Goal: Task Accomplishment & Management: Manage account settings

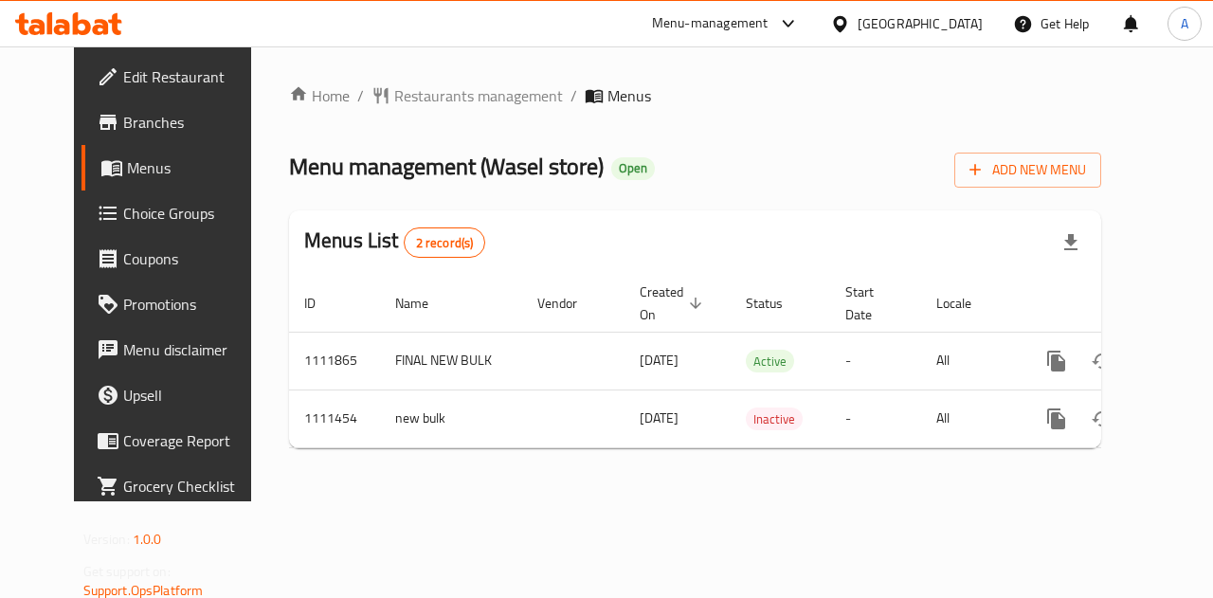
click at [607, 101] on span "Menus" at bounding box center [629, 95] width 44 height 23
click at [468, 97] on span "Restaurants management" at bounding box center [478, 95] width 169 height 23
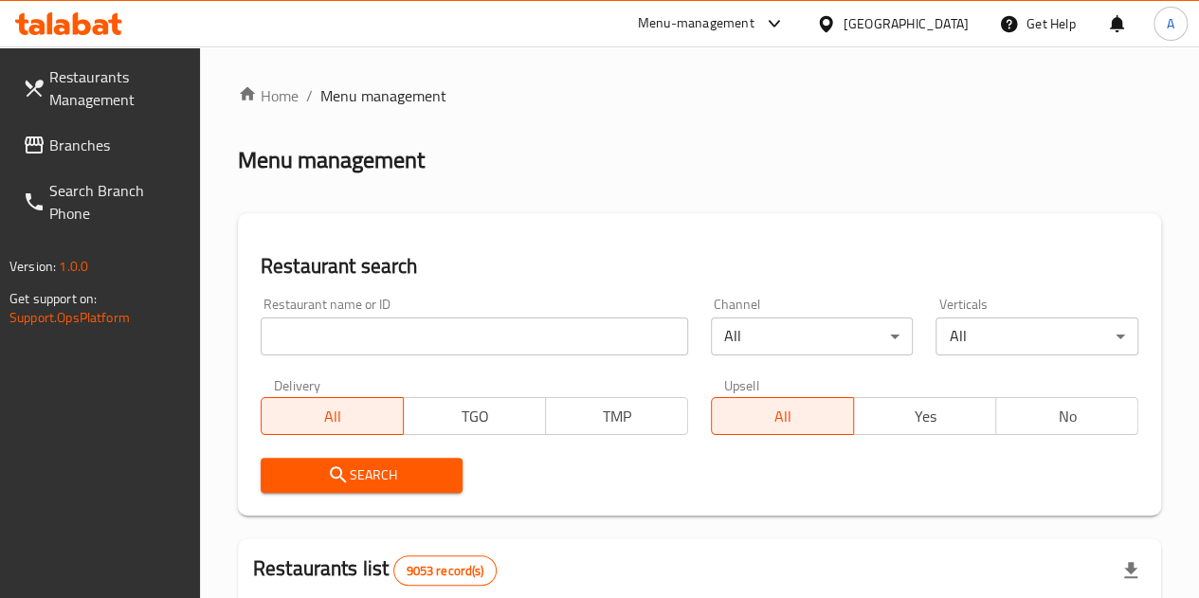
click at [347, 319] on input "search" at bounding box center [474, 336] width 427 height 38
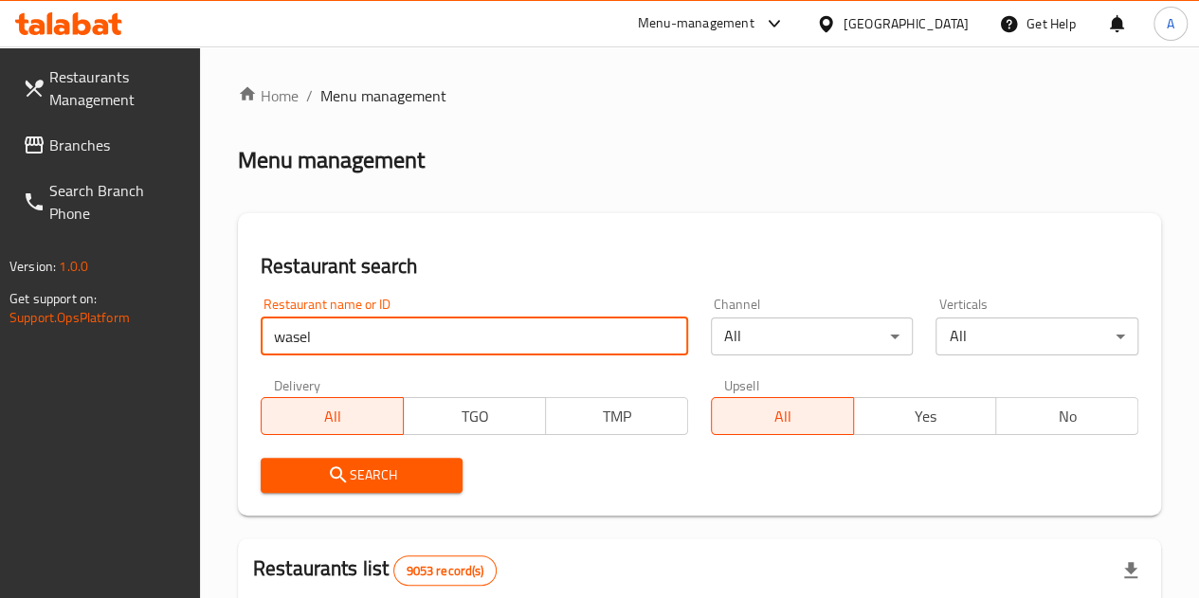
type input "wasel"
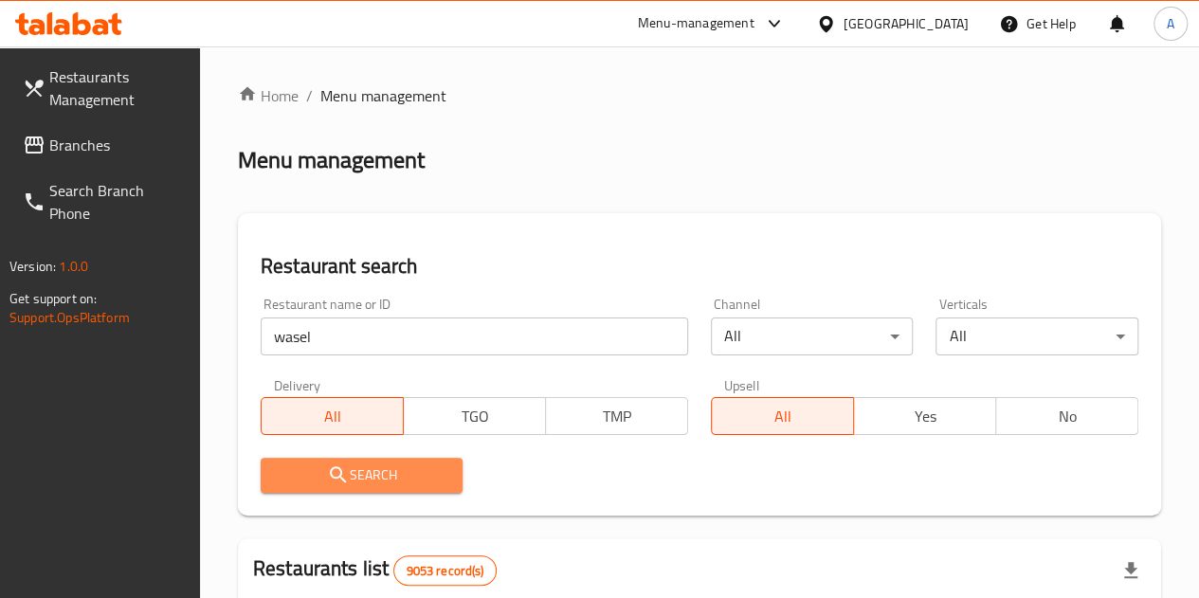
click at [400, 486] on span "Search" at bounding box center [362, 475] width 172 height 24
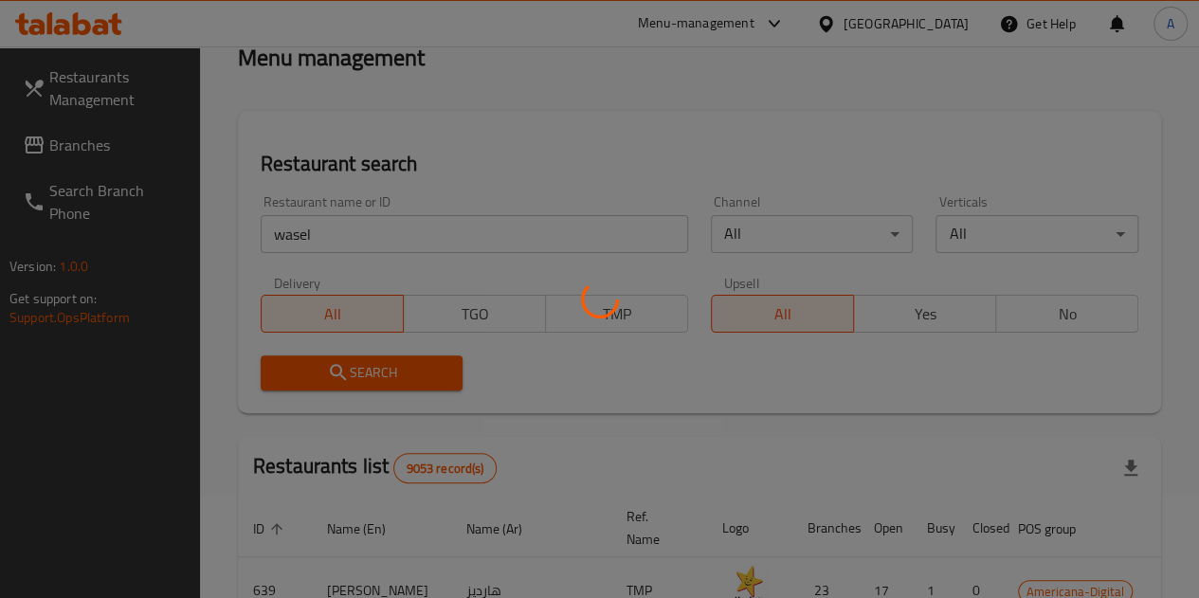
scroll to position [189, 0]
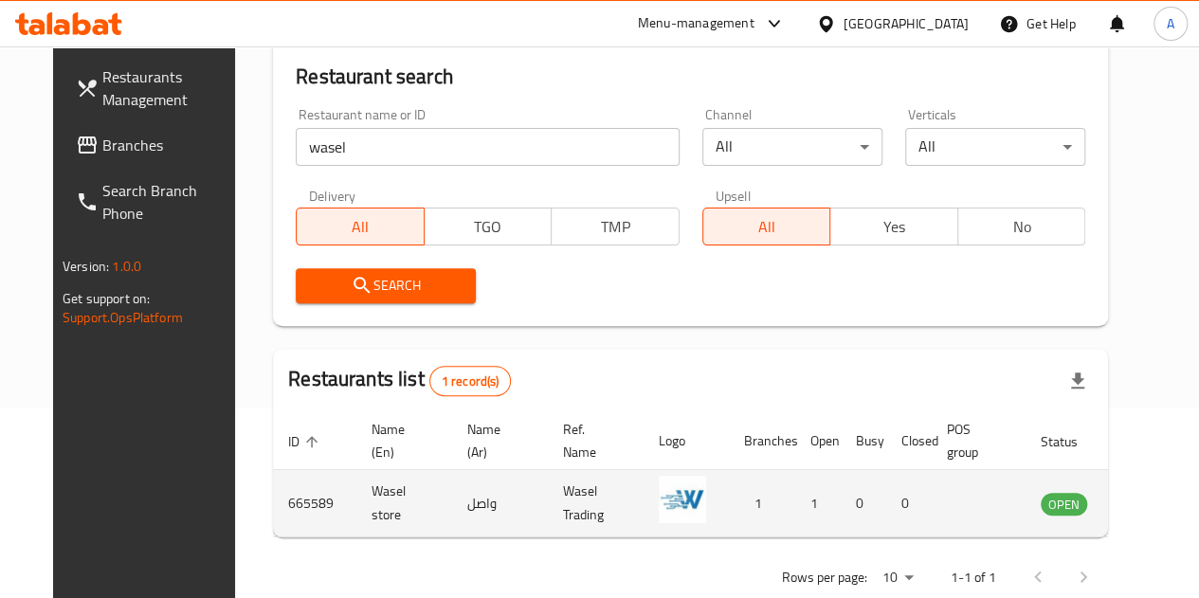
click at [1125, 488] on td "enhanced table" at bounding box center [1157, 503] width 65 height 67
click at [1141, 505] on icon "enhanced table" at bounding box center [1151, 504] width 21 height 16
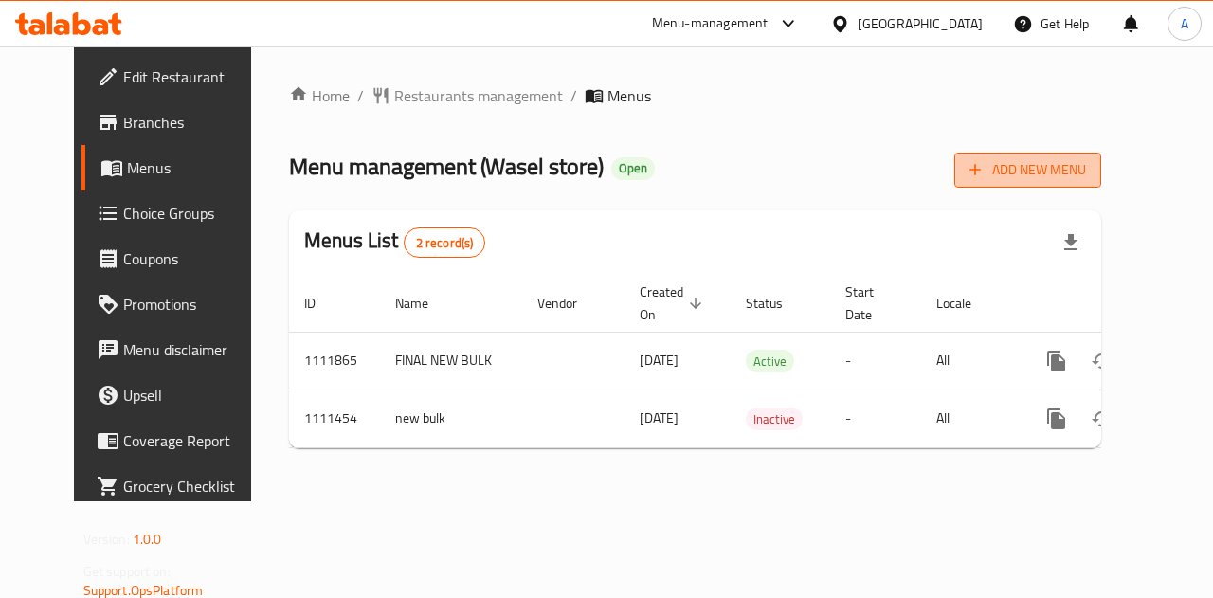
click at [1086, 166] on span "Add New Menu" at bounding box center [1027, 170] width 117 height 24
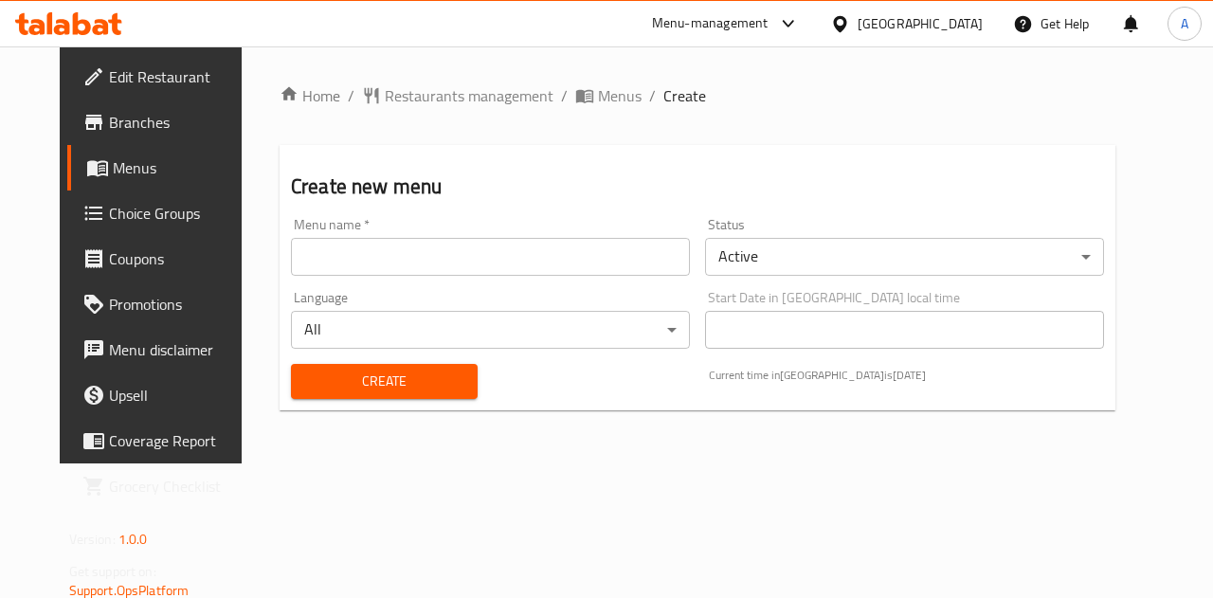
click at [586, 255] on input "text" at bounding box center [490, 257] width 399 height 38
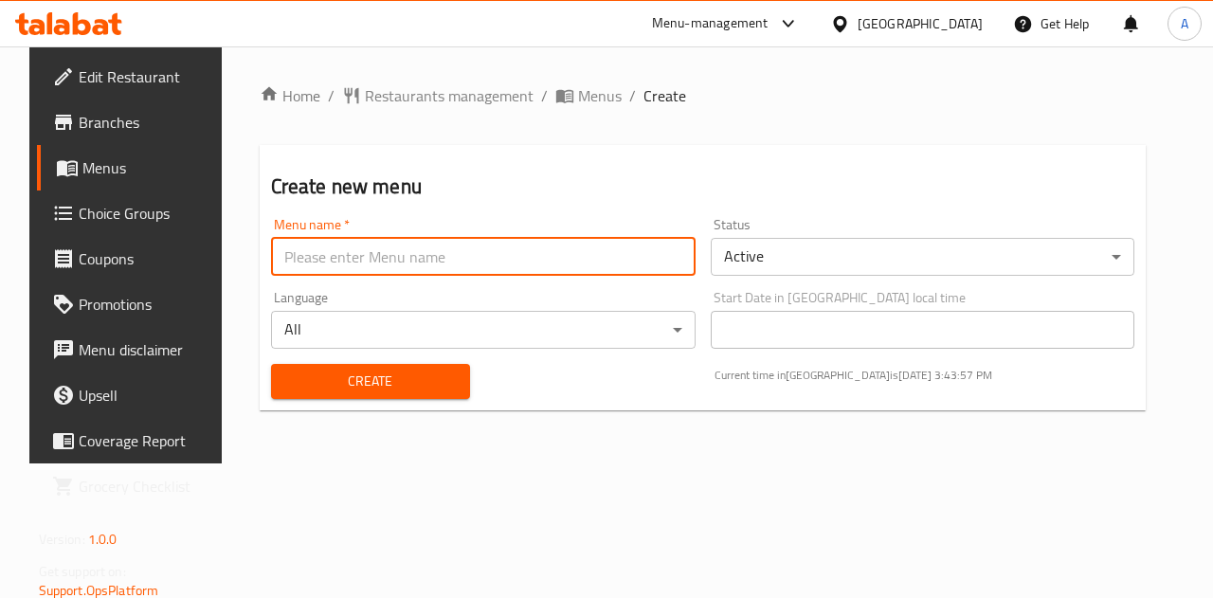
type input "Offer"
click at [358, 390] on span "Create" at bounding box center [370, 382] width 169 height 24
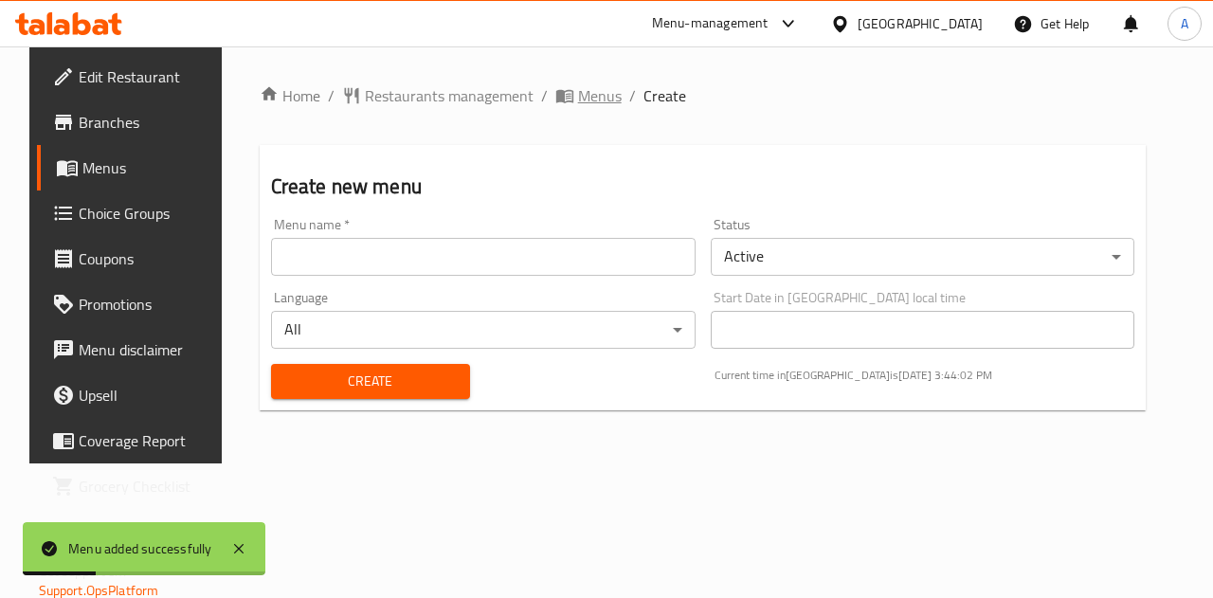
click at [584, 94] on span "Menus" at bounding box center [600, 95] width 44 height 23
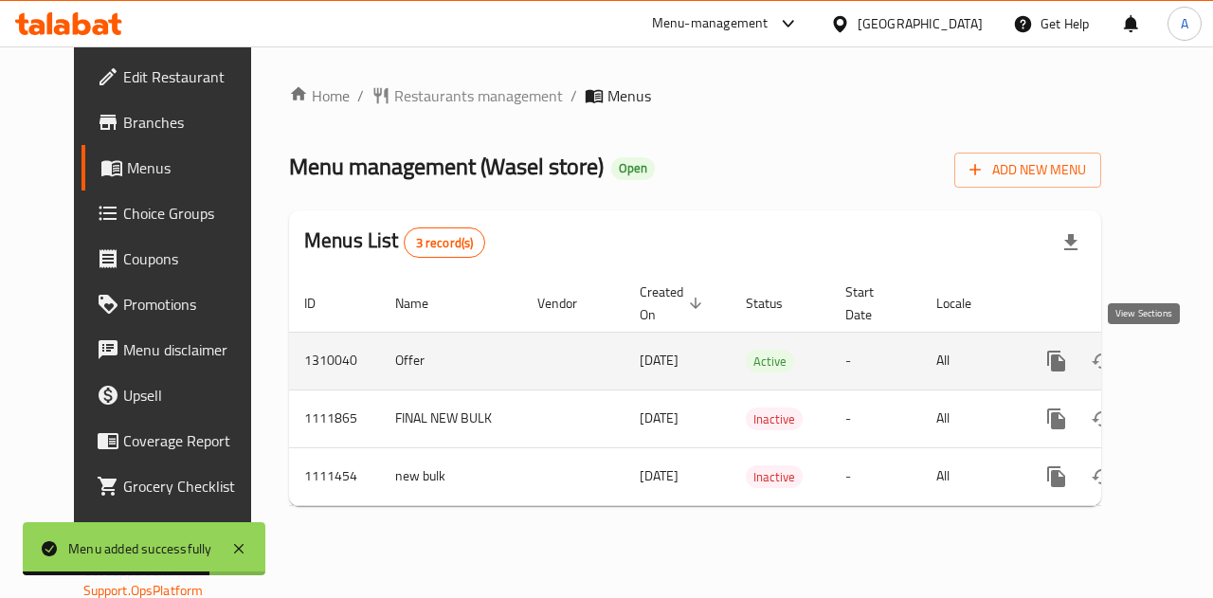
click at [1182, 357] on icon "enhanced table" at bounding box center [1193, 361] width 23 height 23
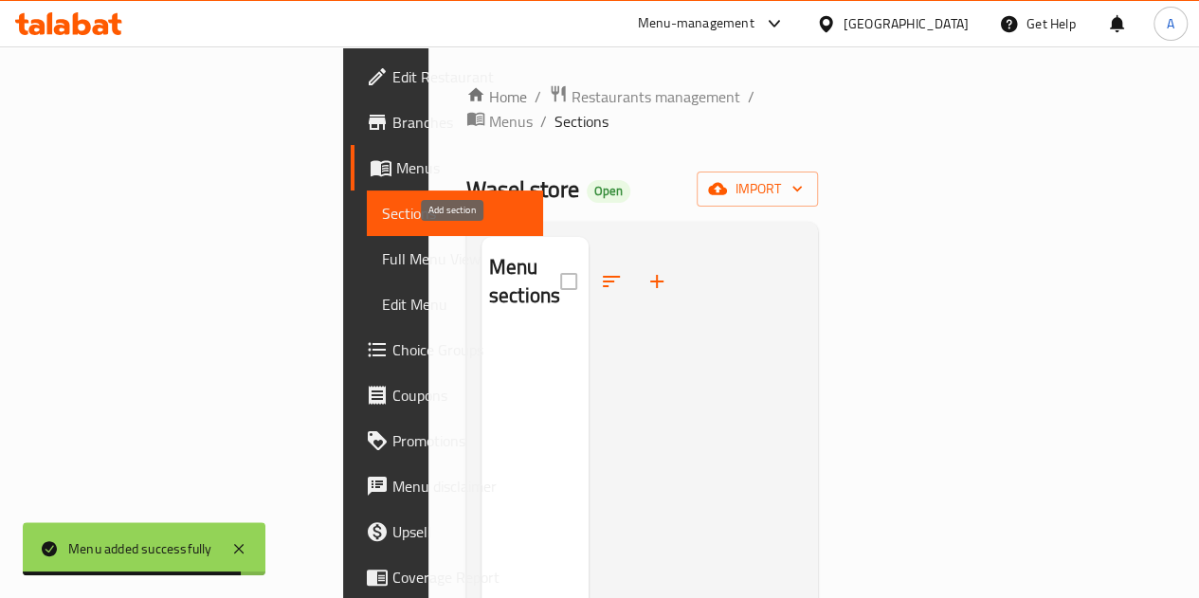
click at [645, 270] on icon "button" at bounding box center [656, 281] width 23 height 23
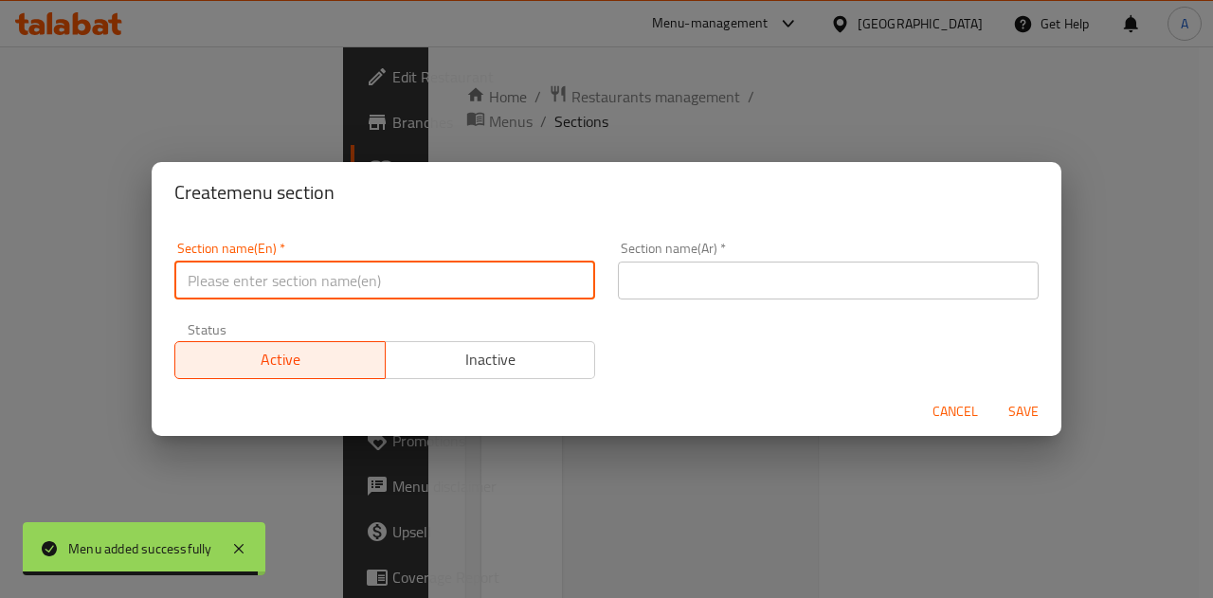
click at [429, 293] on input "text" at bounding box center [384, 281] width 421 height 38
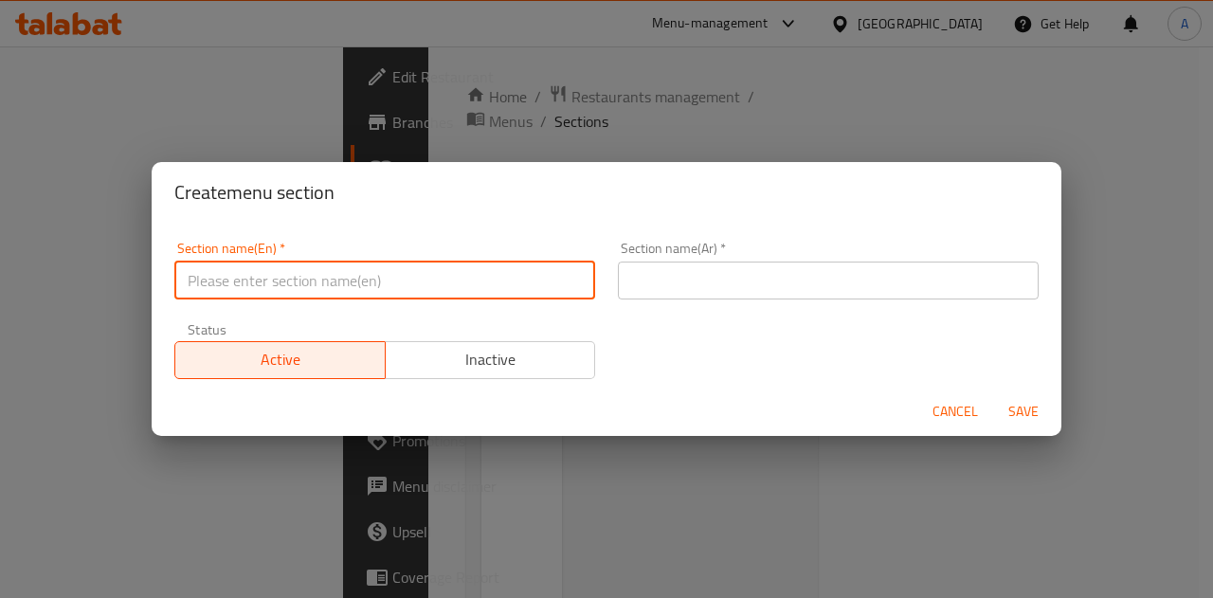
type input "Offers"
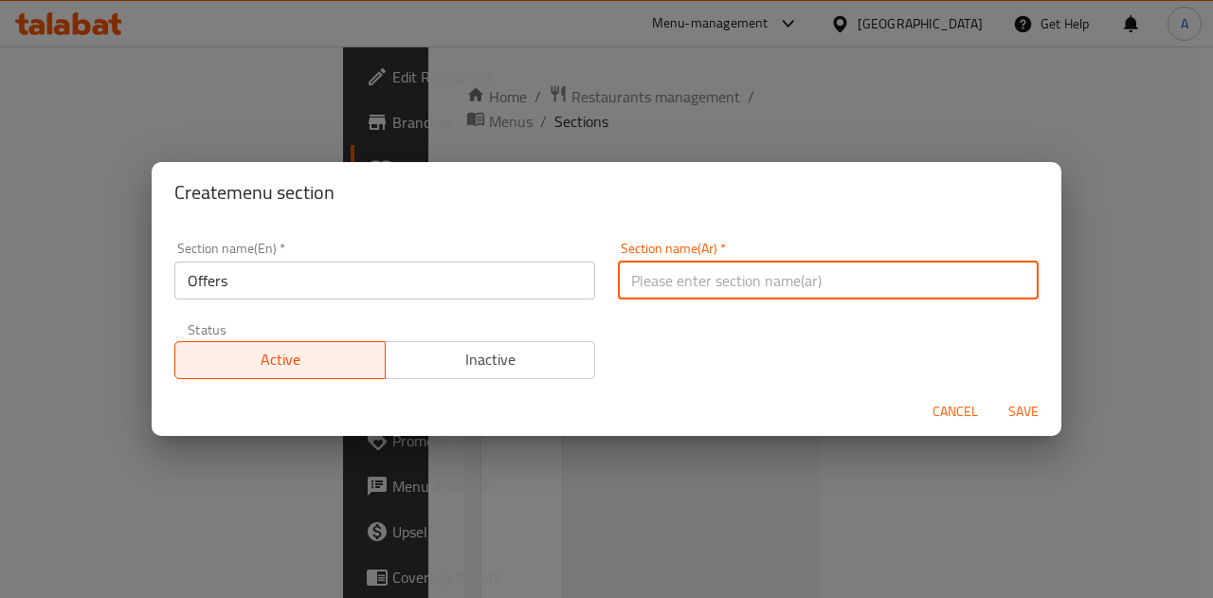
click at [759, 283] on input "text" at bounding box center [828, 281] width 421 height 38
type input "عروض"
click at [1023, 409] on span "Save" at bounding box center [1023, 412] width 45 height 24
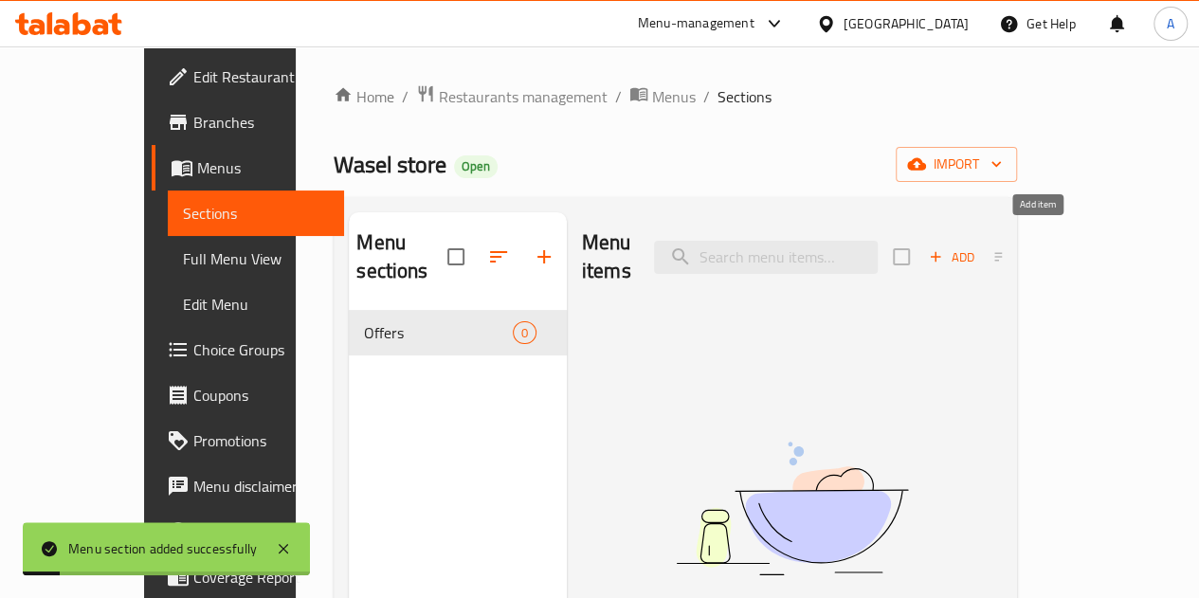
click at [977, 246] on span "Add" at bounding box center [951, 257] width 51 height 22
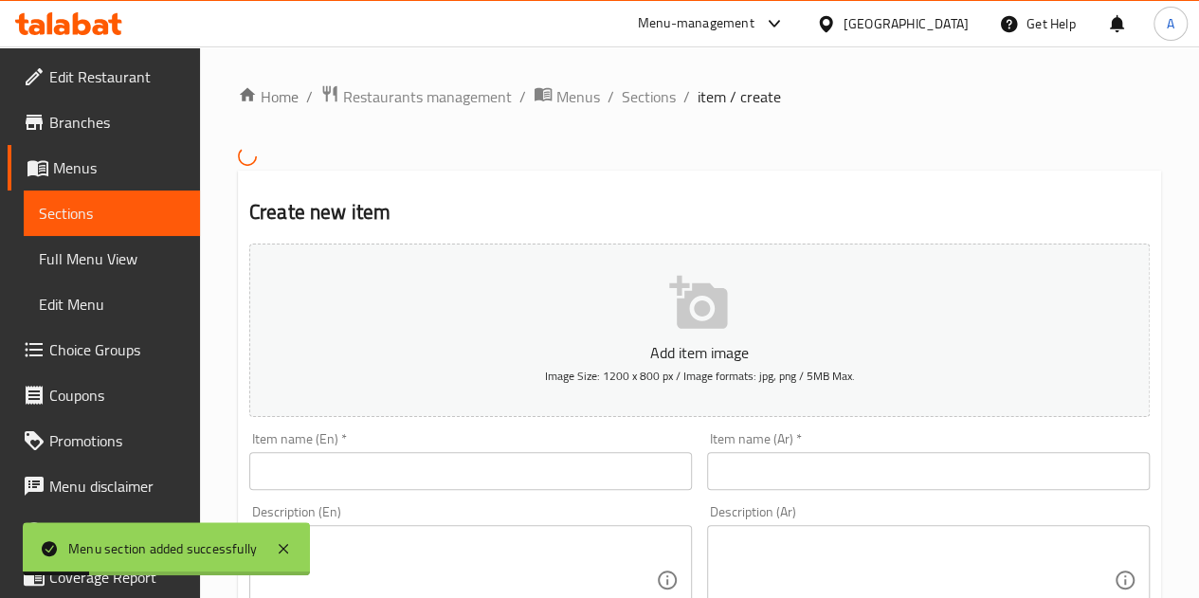
click at [608, 468] on input "text" at bounding box center [470, 471] width 442 height 38
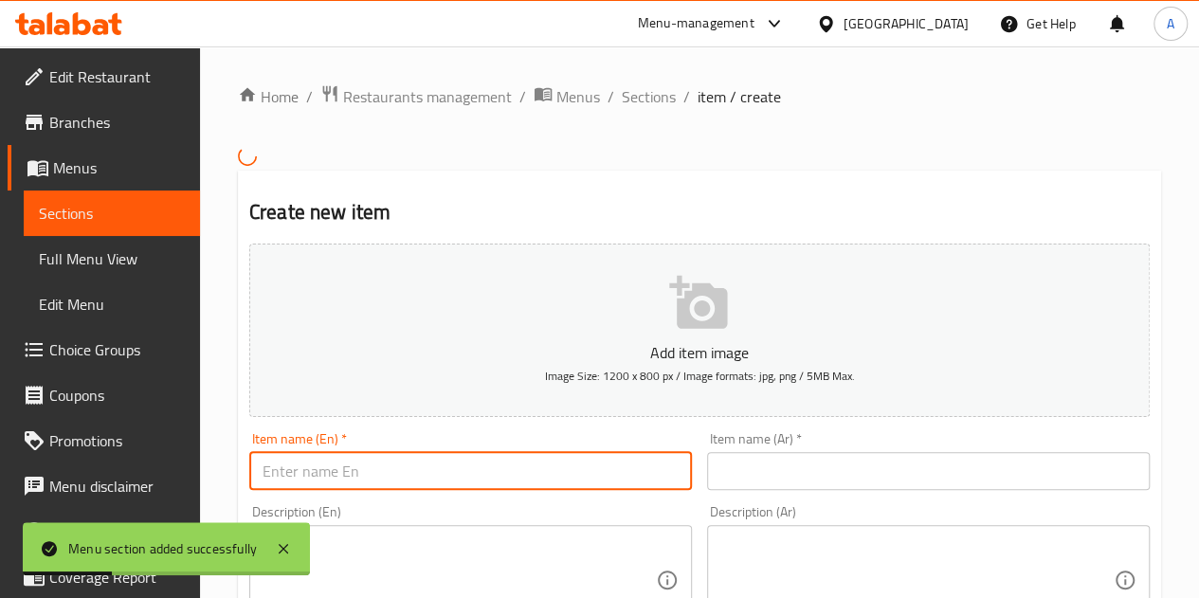
type input "offers"
click at [792, 475] on input "text" at bounding box center [928, 471] width 442 height 38
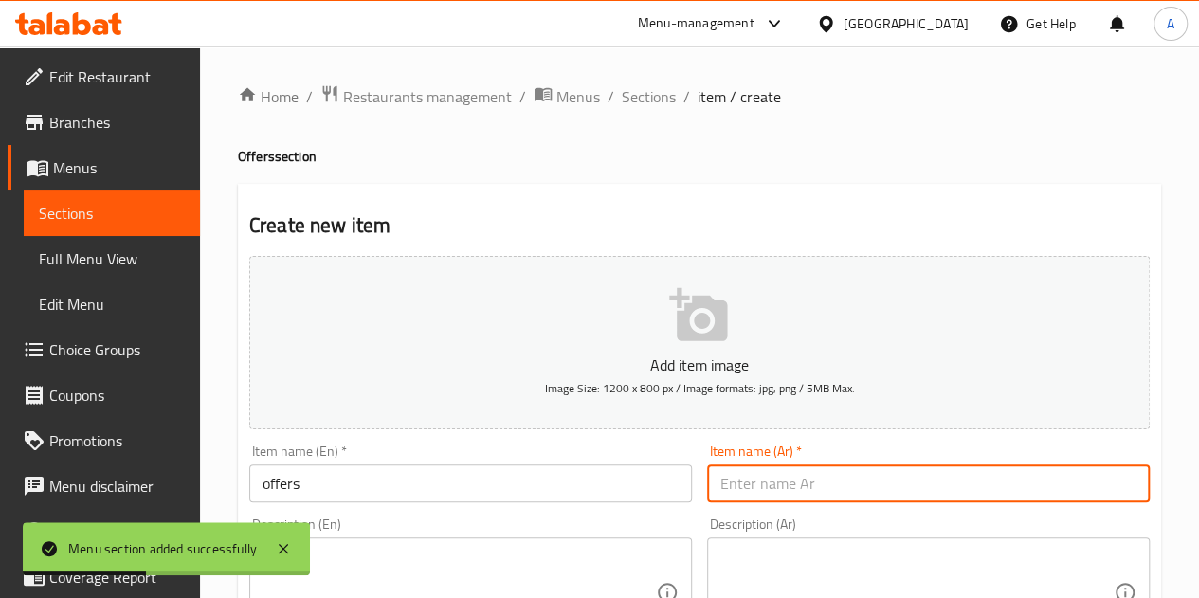
type input "عروض"
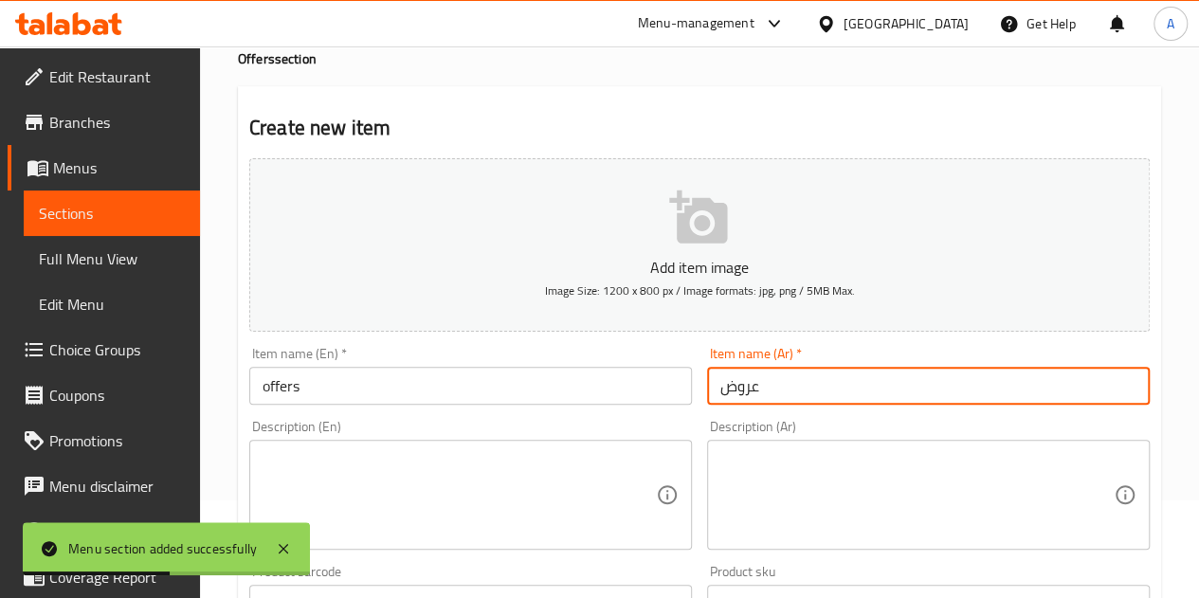
scroll to position [379, 0]
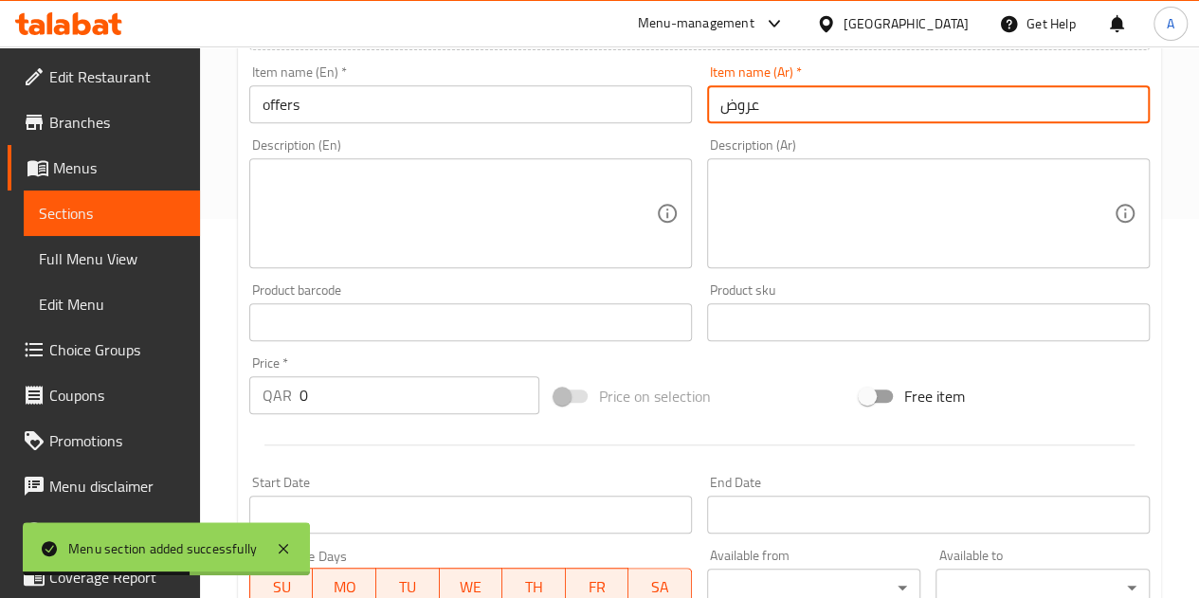
click at [373, 385] on input "0" at bounding box center [419, 395] width 240 height 38
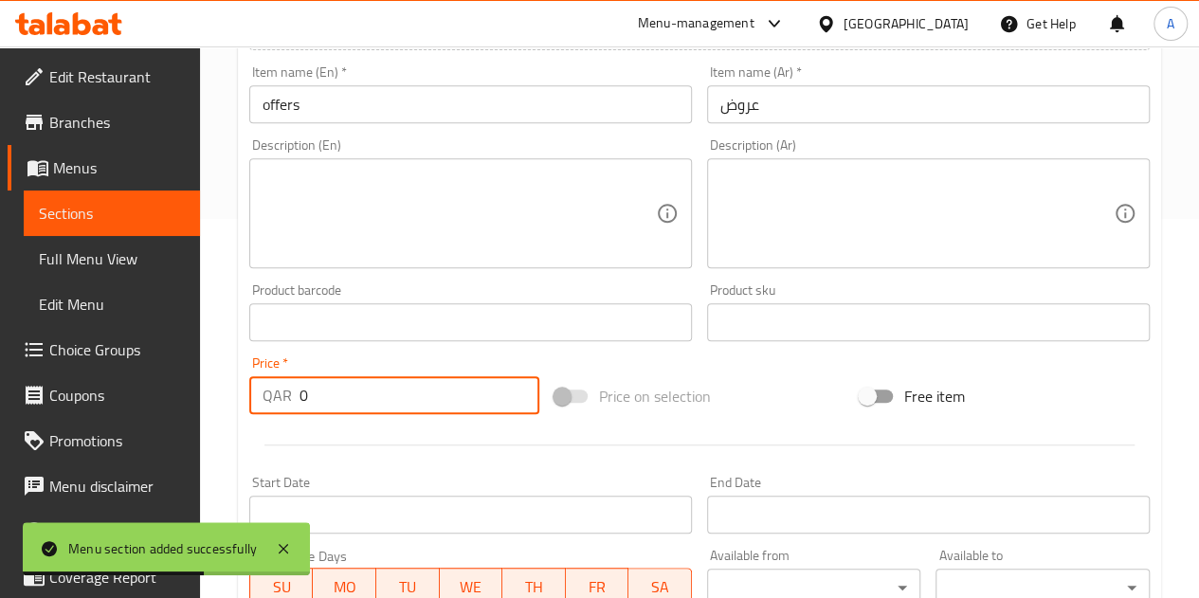
click at [373, 394] on input "0" at bounding box center [419, 395] width 240 height 38
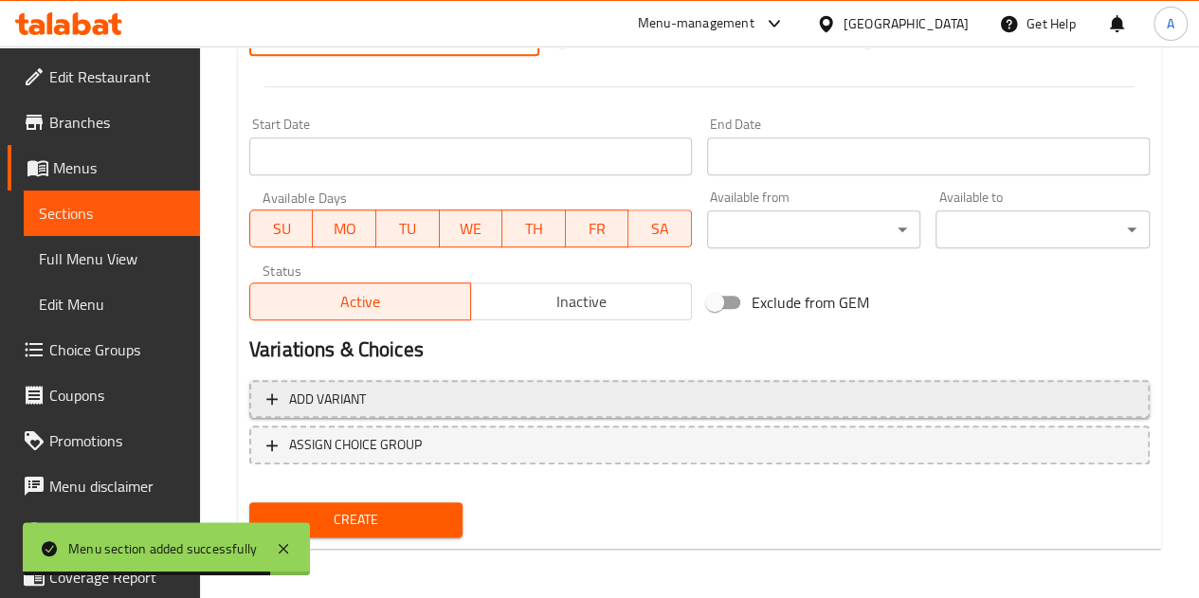
scroll to position [740, 0]
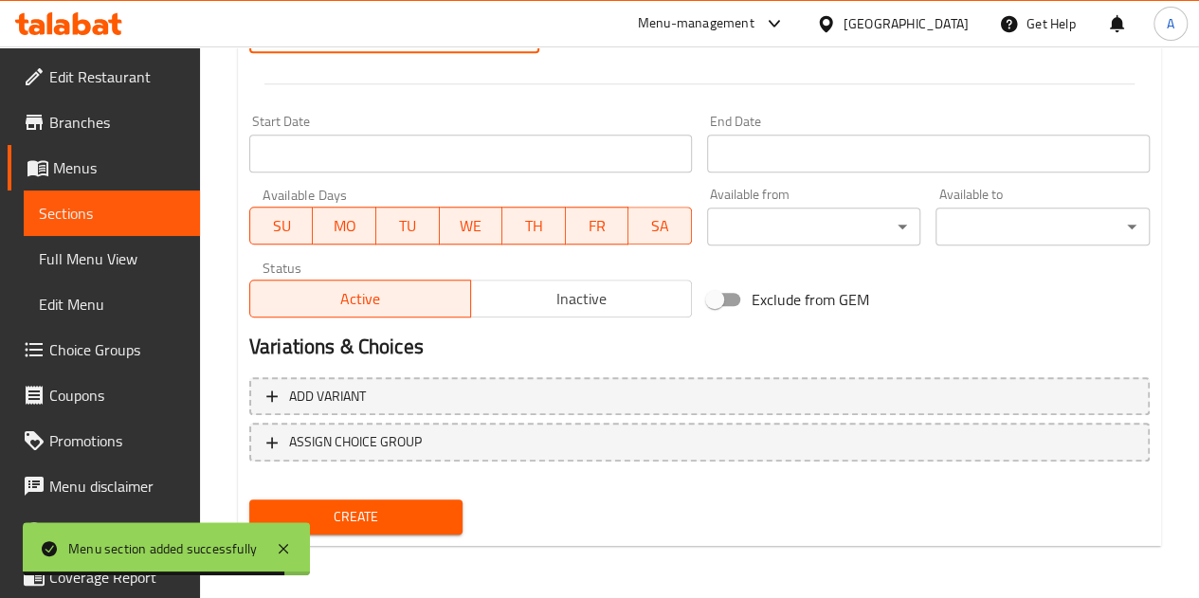
type input "100"
click at [368, 508] on span "Create" at bounding box center [356, 517] width 184 height 24
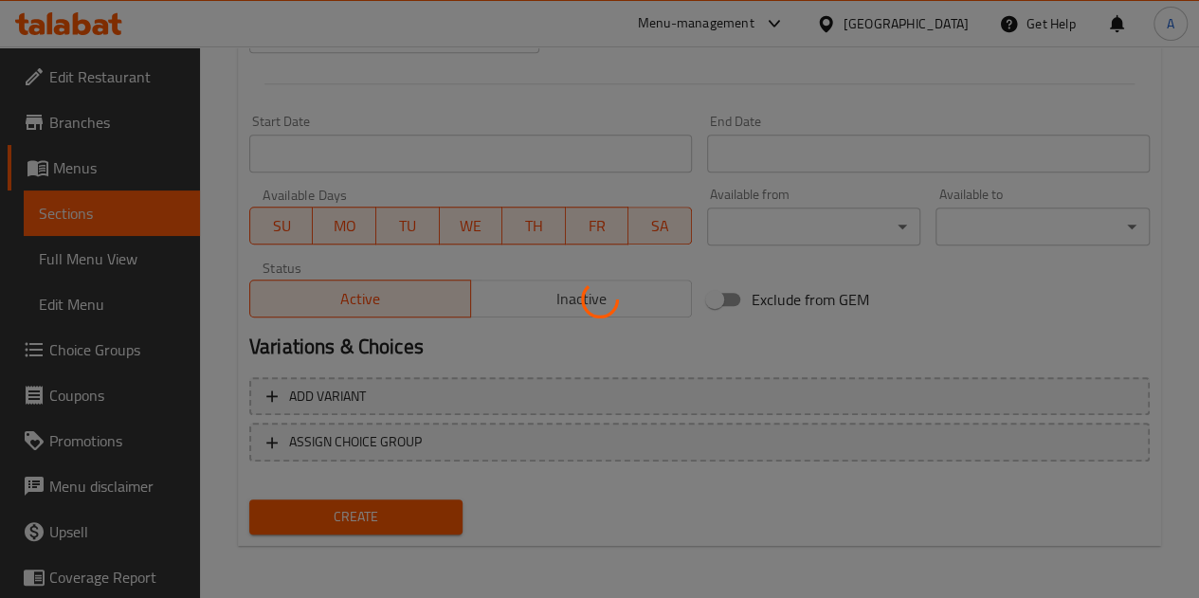
type input "0"
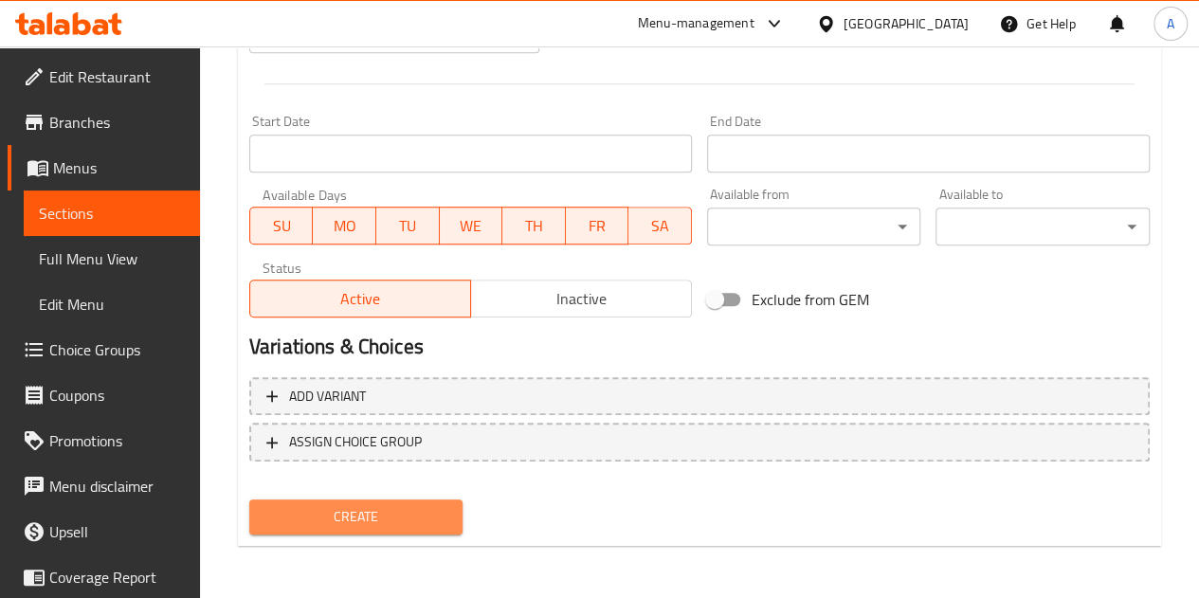
click at [374, 521] on span "Create" at bounding box center [356, 517] width 184 height 24
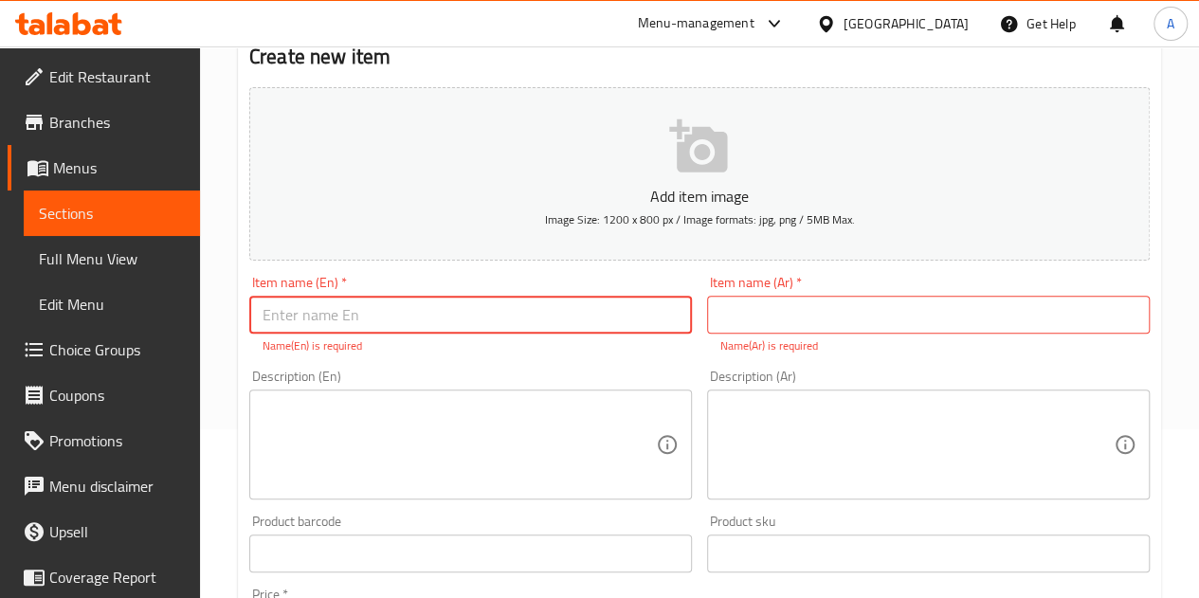
scroll to position [0, 0]
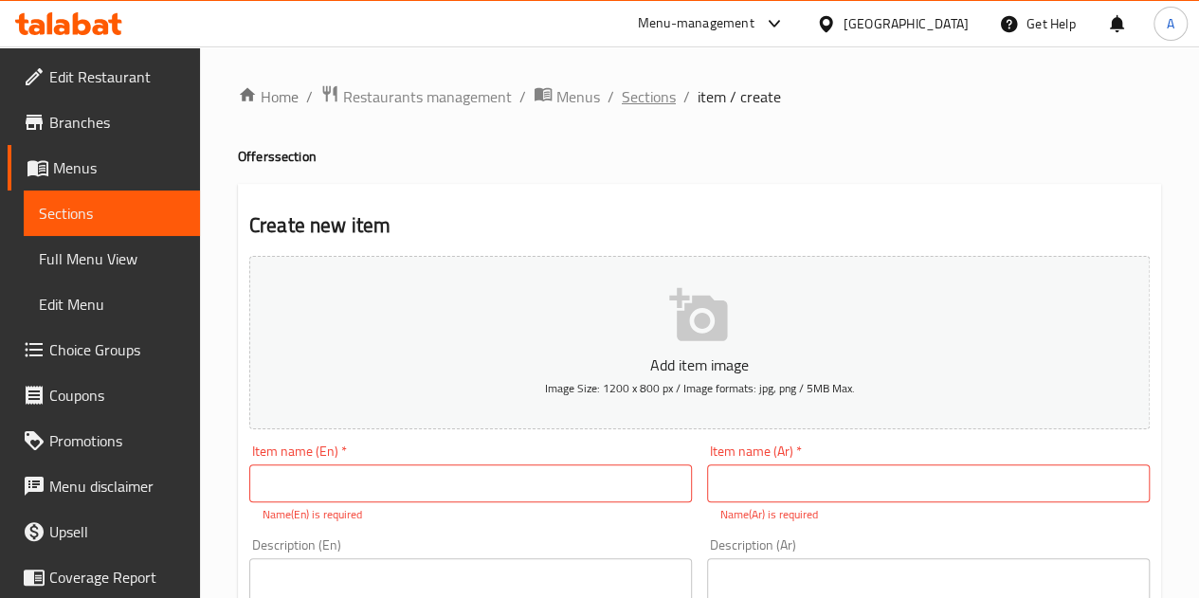
click at [639, 96] on span "Sections" at bounding box center [649, 96] width 54 height 23
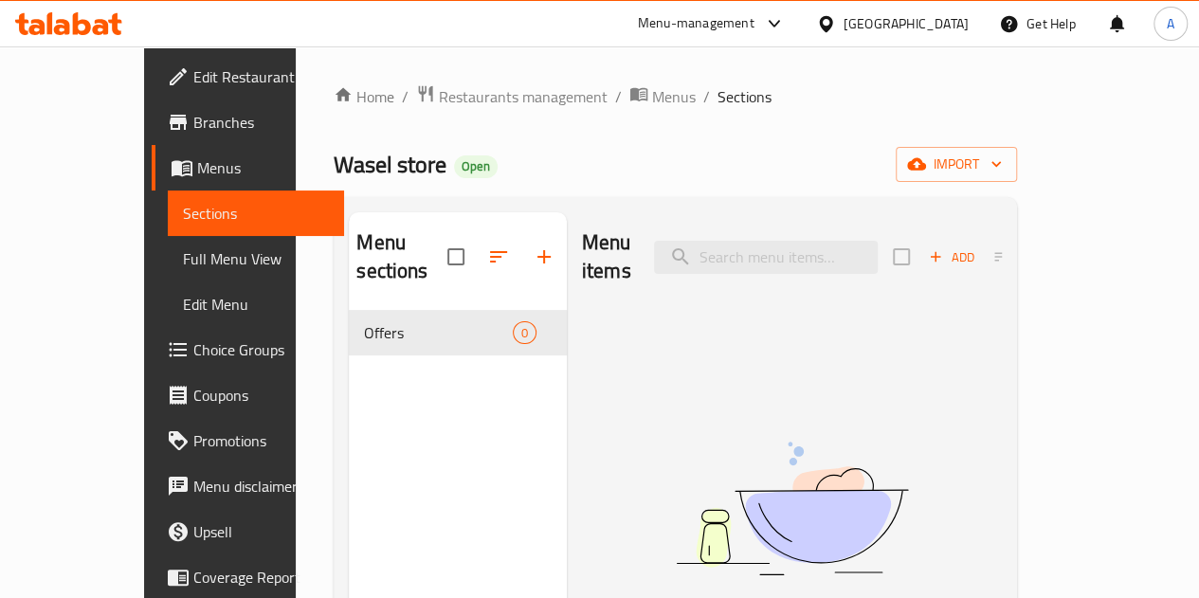
click at [717, 96] on span "Sections" at bounding box center [744, 96] width 54 height 23
click at [652, 100] on span "Menus" at bounding box center [674, 96] width 44 height 23
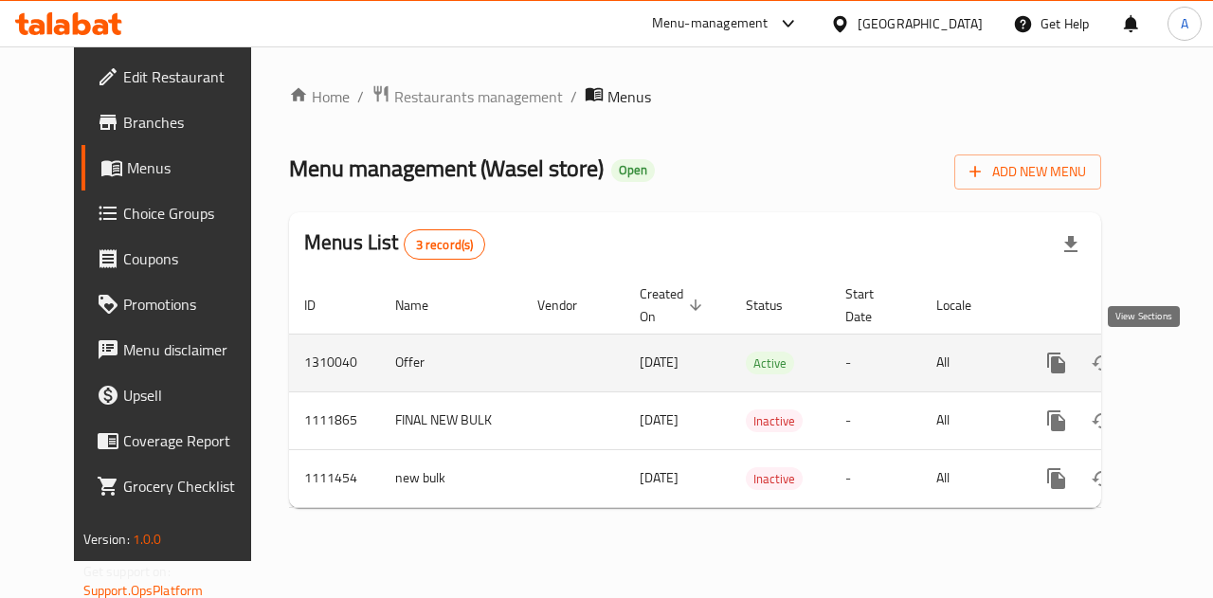
click at [1170, 365] on link "enhanced table" at bounding box center [1192, 362] width 45 height 45
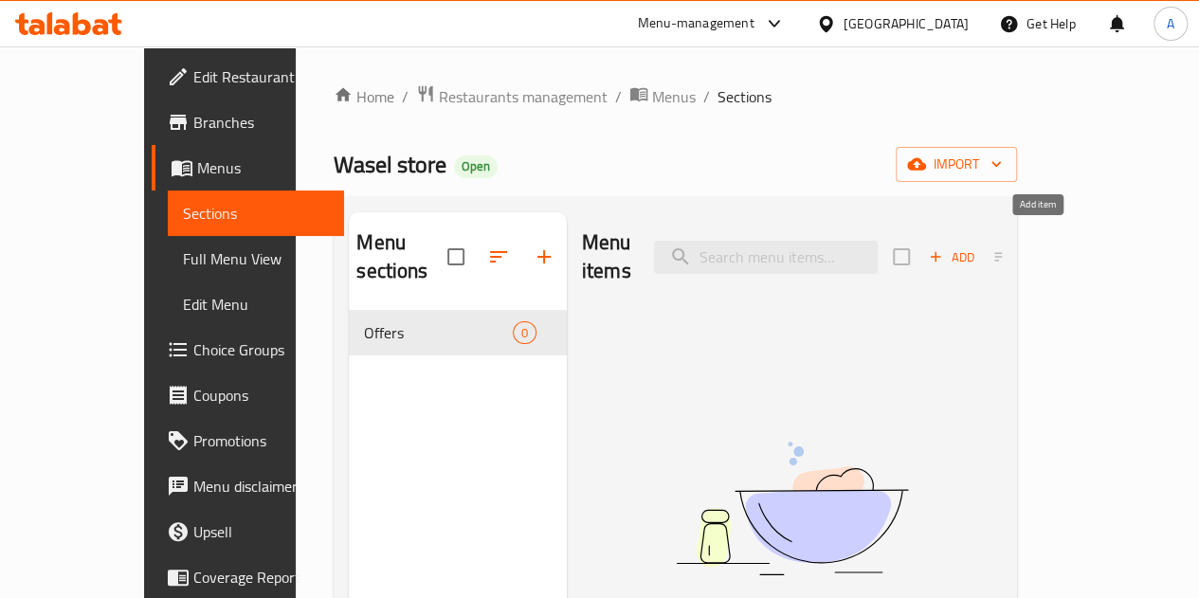
click at [977, 246] on span "Add" at bounding box center [951, 257] width 51 height 22
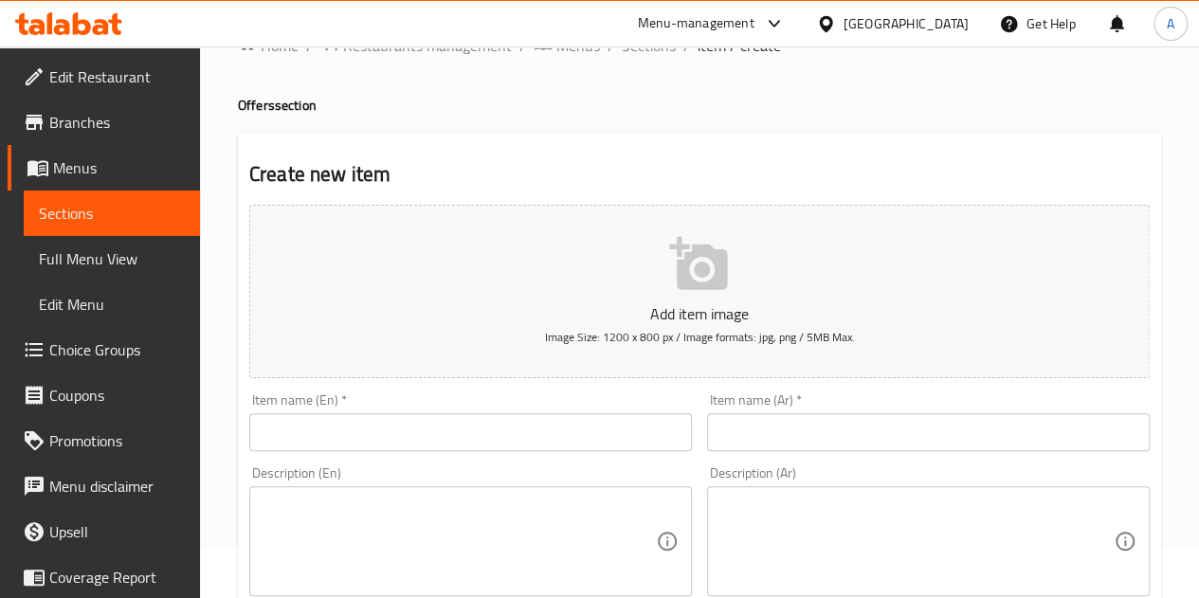
scroll to position [95, 0]
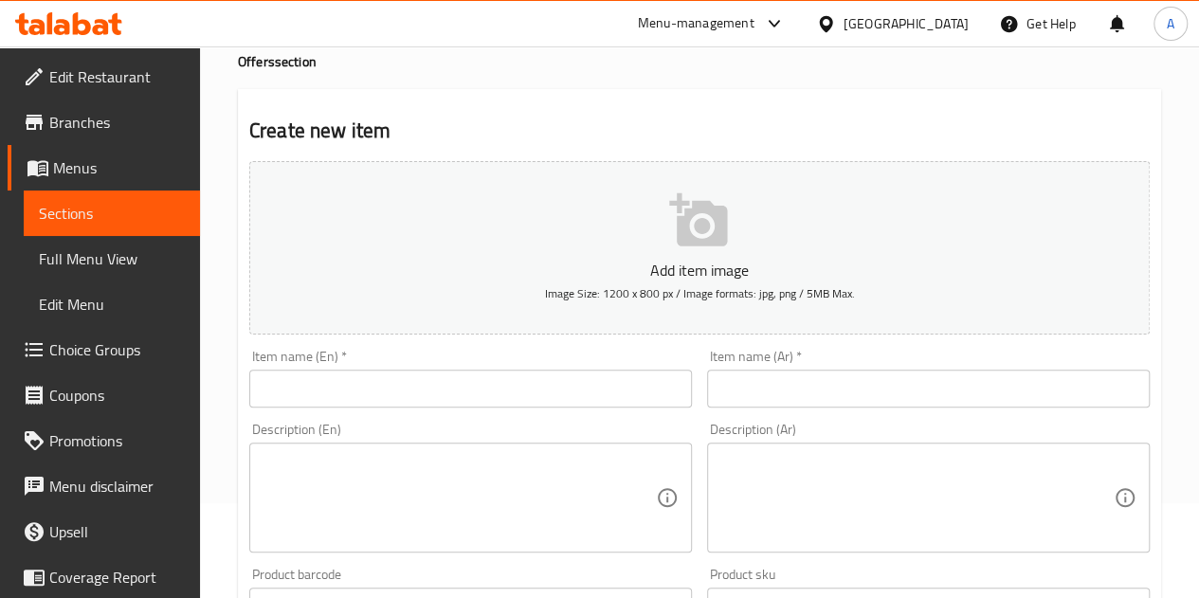
click at [479, 399] on input "text" at bounding box center [470, 389] width 442 height 38
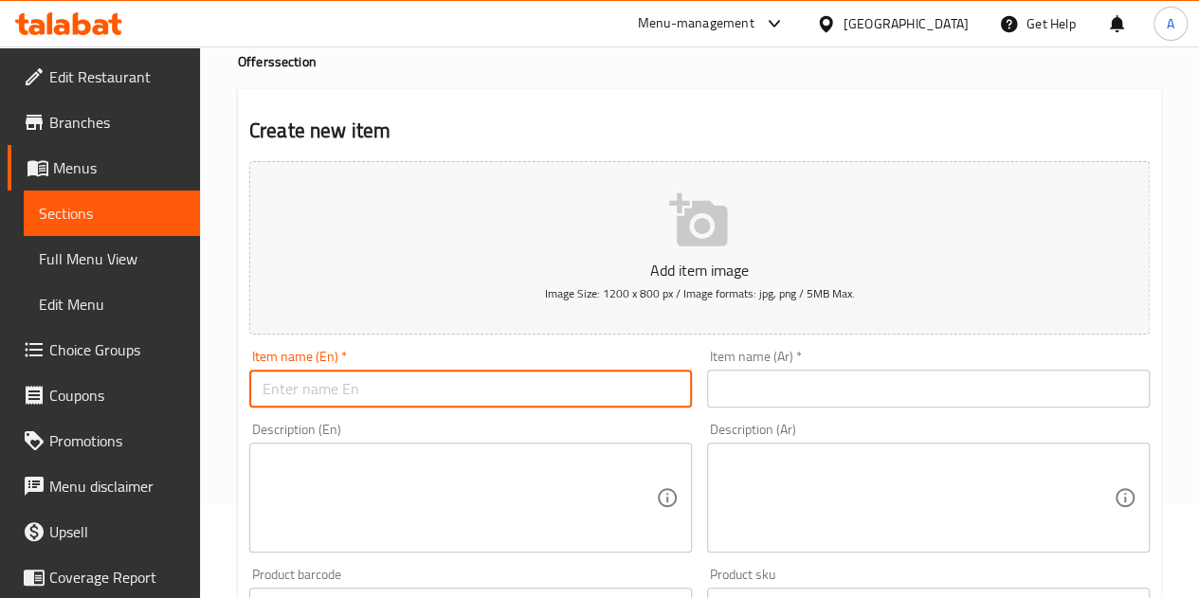
type input "offers"
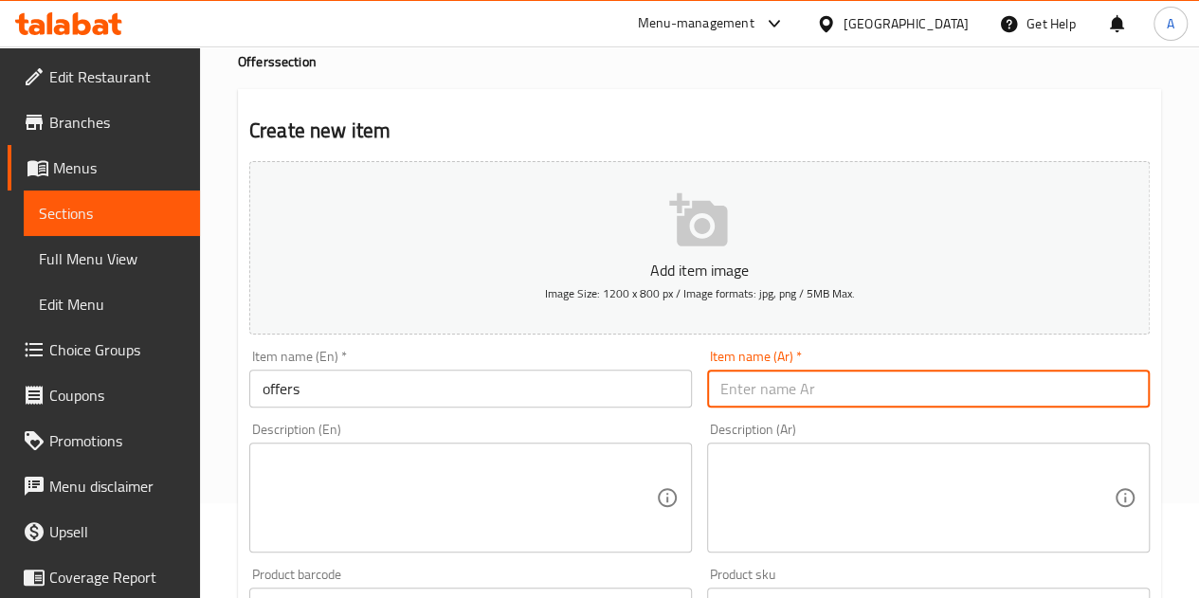
click at [850, 370] on input "text" at bounding box center [928, 389] width 442 height 38
type input "عروض"
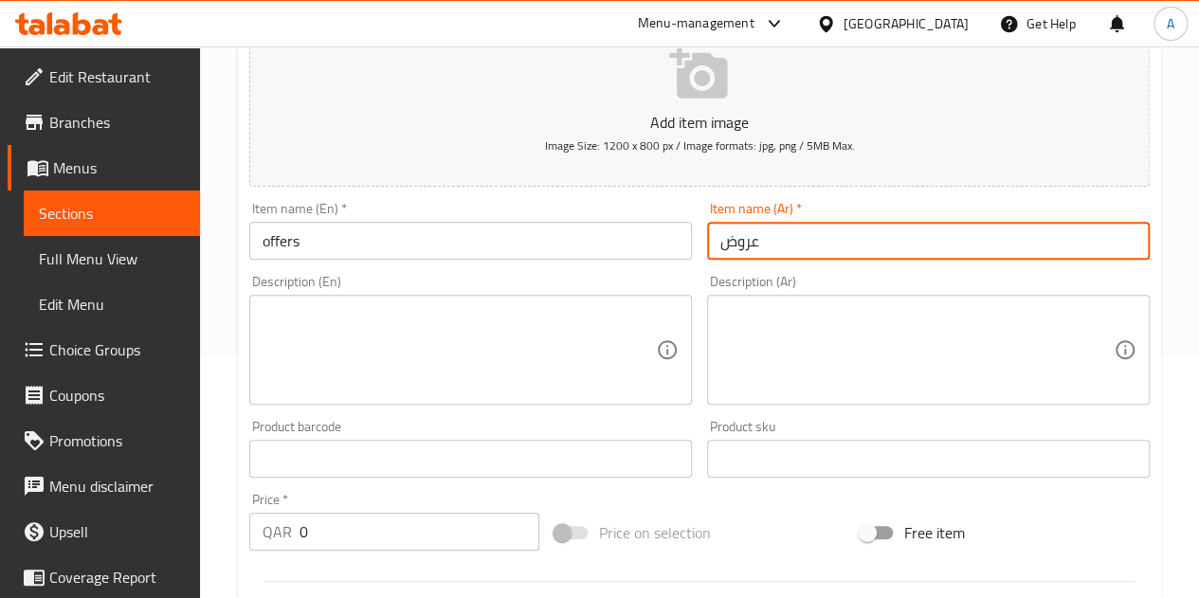
scroll to position [474, 0]
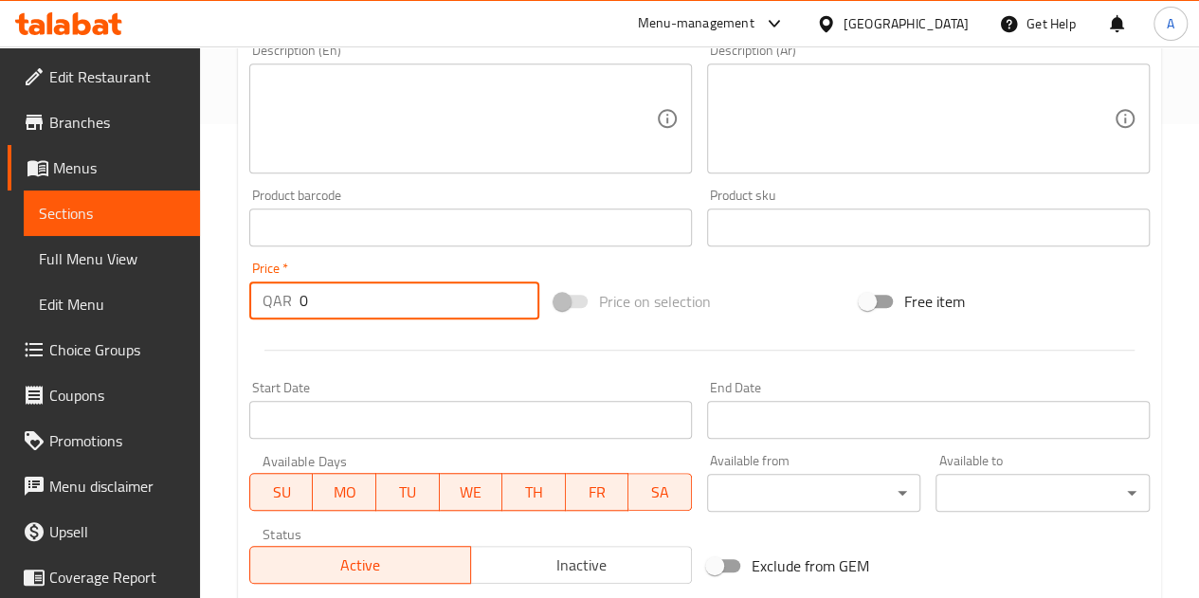
click at [394, 310] on input "0" at bounding box center [419, 300] width 240 height 38
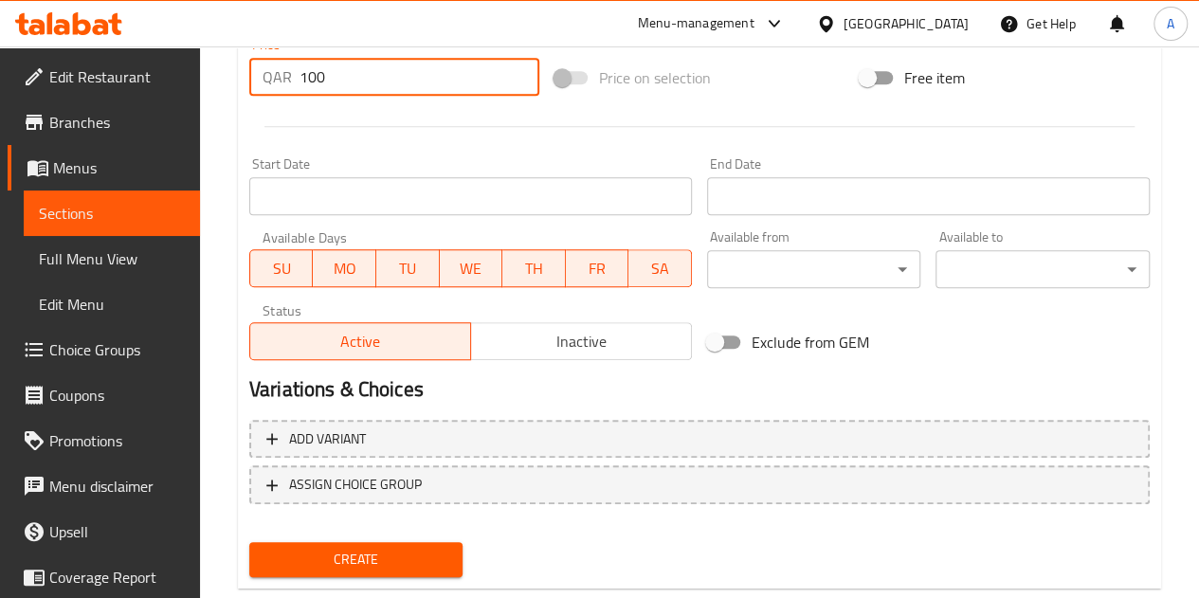
scroll to position [740, 0]
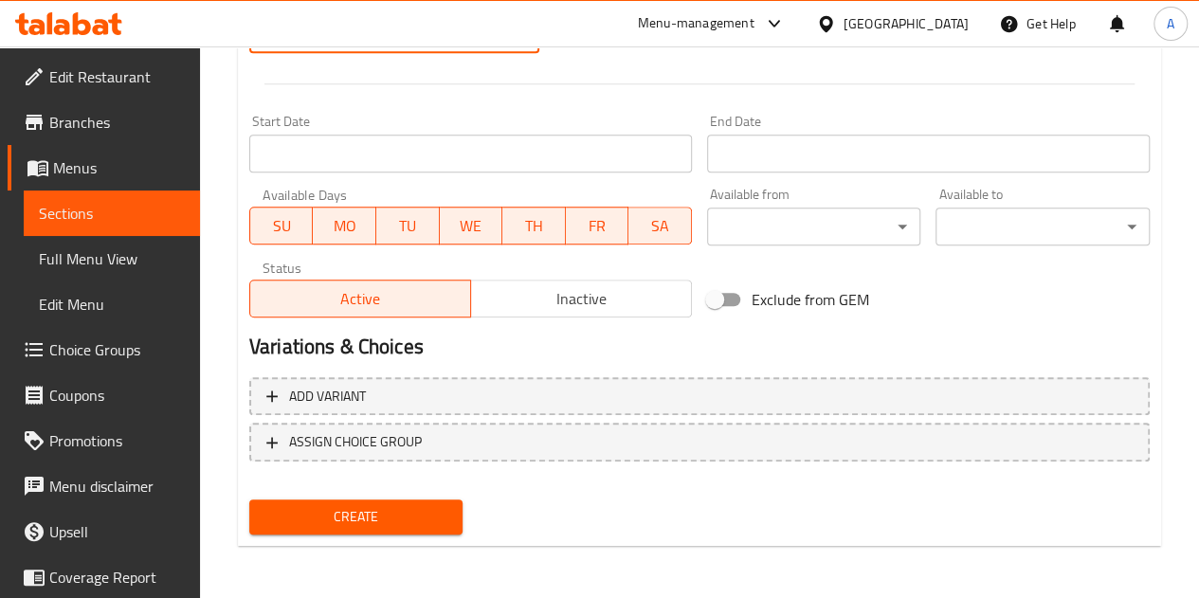
type input "100"
click at [384, 533] on button "Create" at bounding box center [356, 516] width 214 height 35
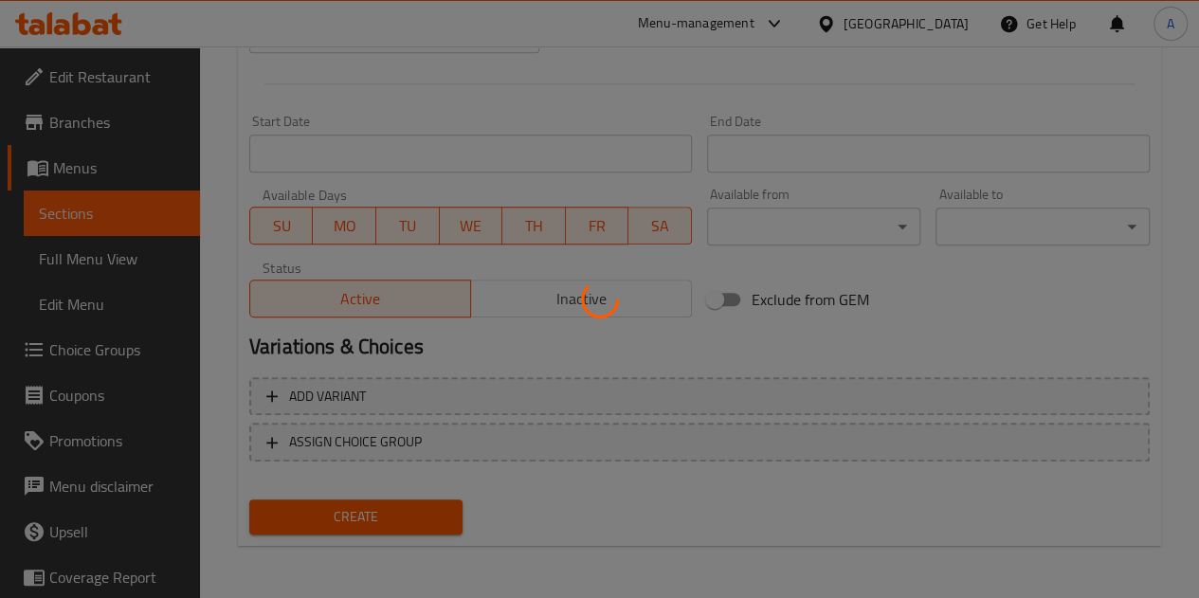
type input "0"
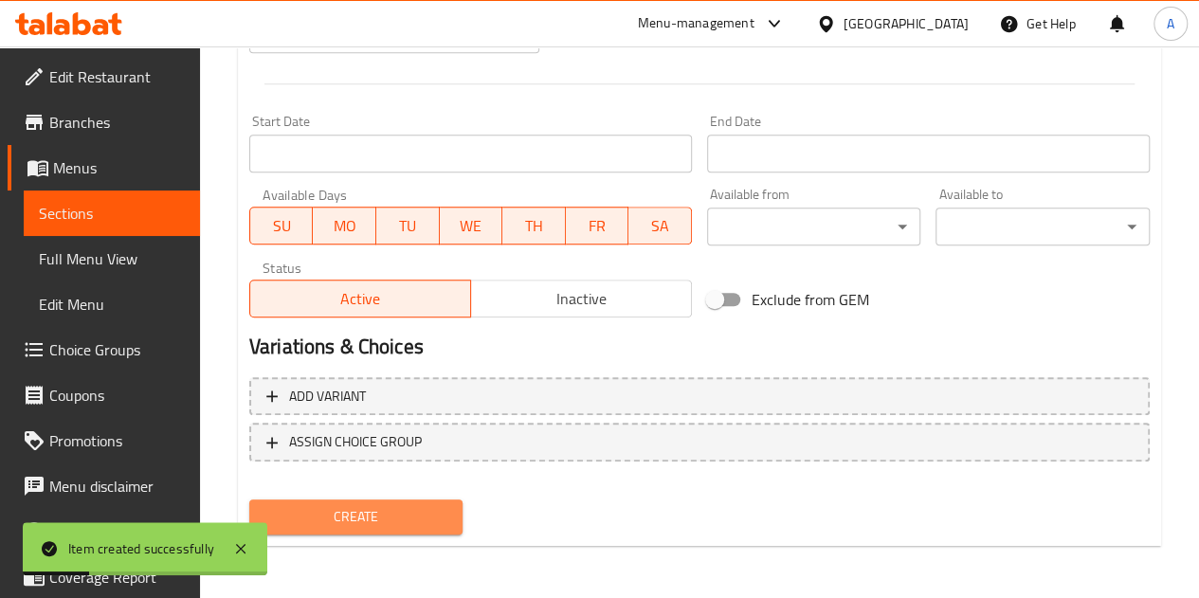
click at [398, 520] on span "Create" at bounding box center [356, 517] width 184 height 24
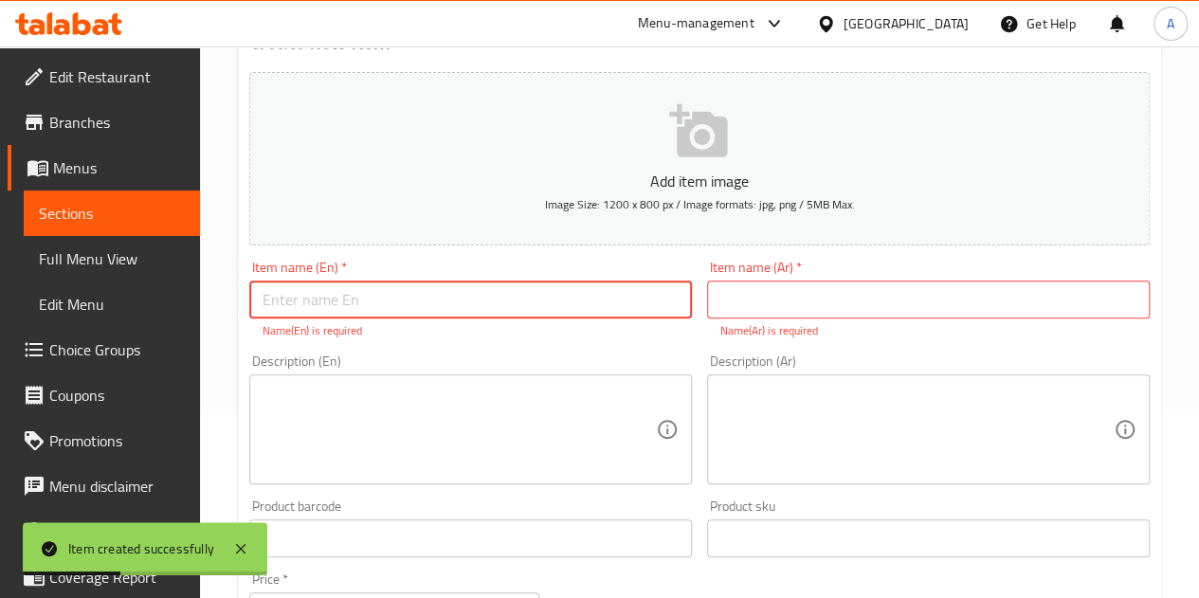
click at [398, 293] on input "text" at bounding box center [470, 299] width 442 height 38
type input "offers"
click at [736, 298] on input "text" at bounding box center [928, 299] width 442 height 38
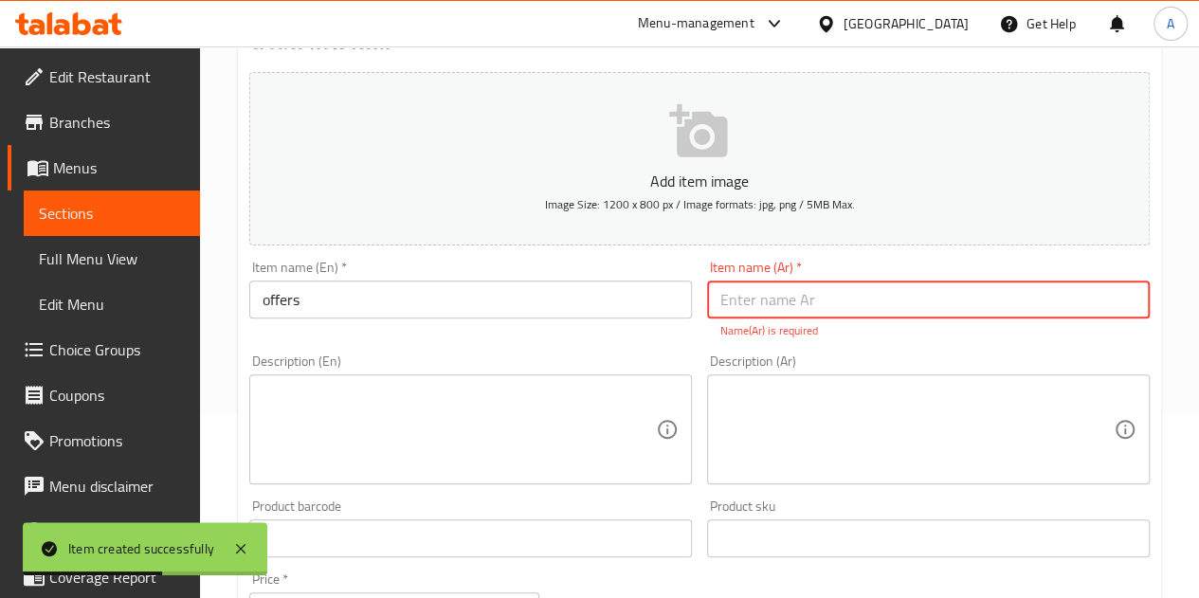
type input "عروض"
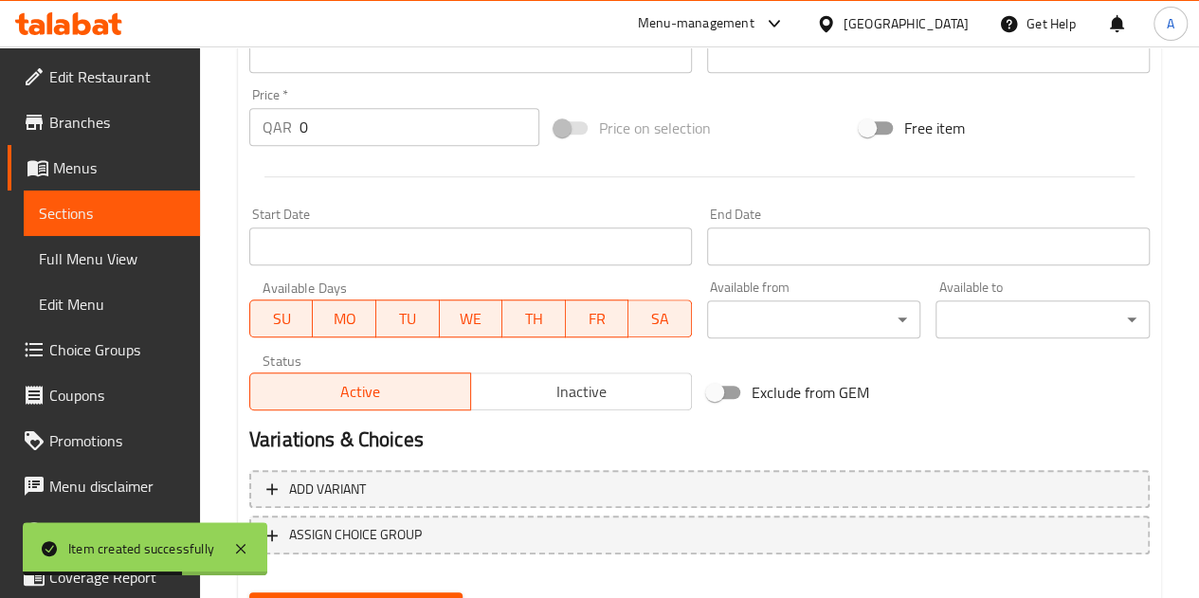
scroll to position [658, 0]
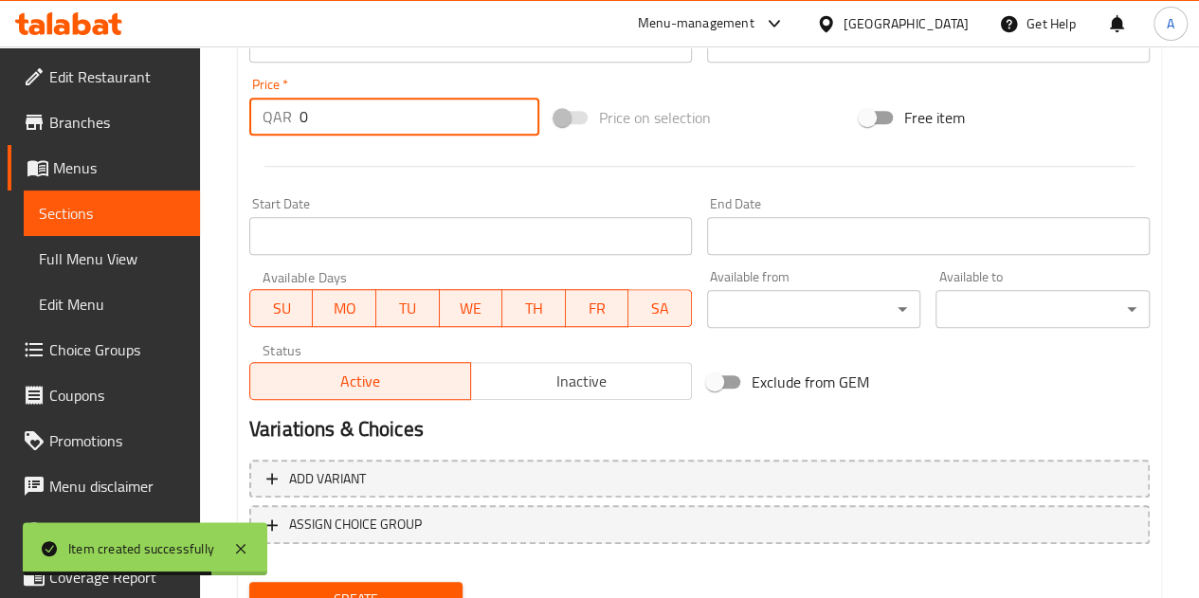
drag, startPoint x: 307, startPoint y: 118, endPoint x: 293, endPoint y: 116, distance: 14.5
click at [293, 116] on div "QAR 0 Price *" at bounding box center [394, 117] width 290 height 38
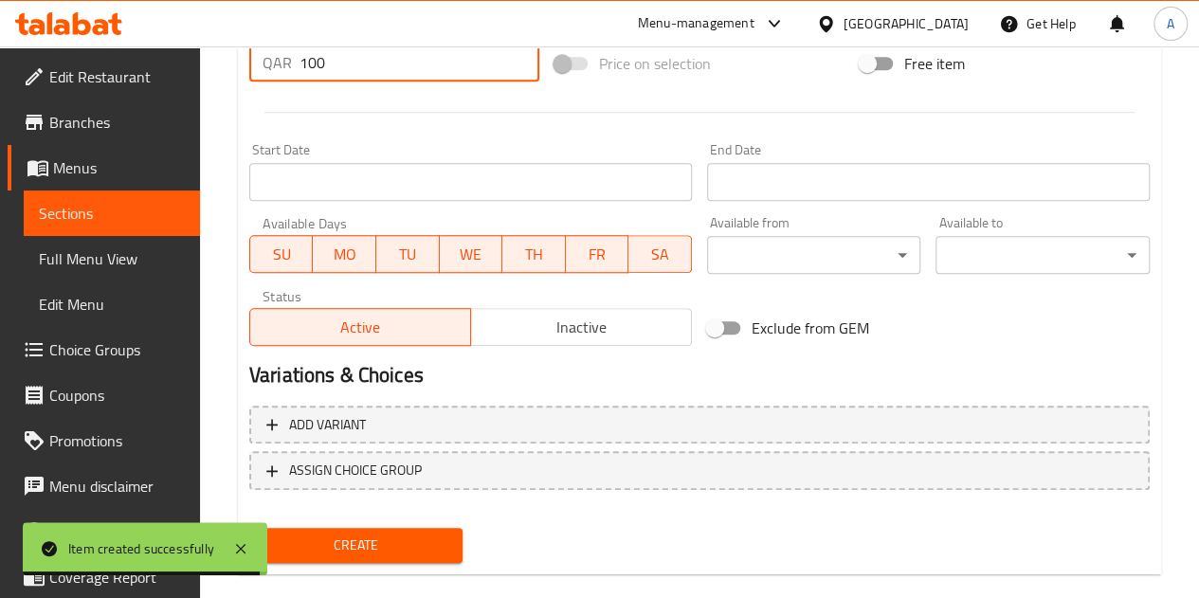
scroll to position [740, 0]
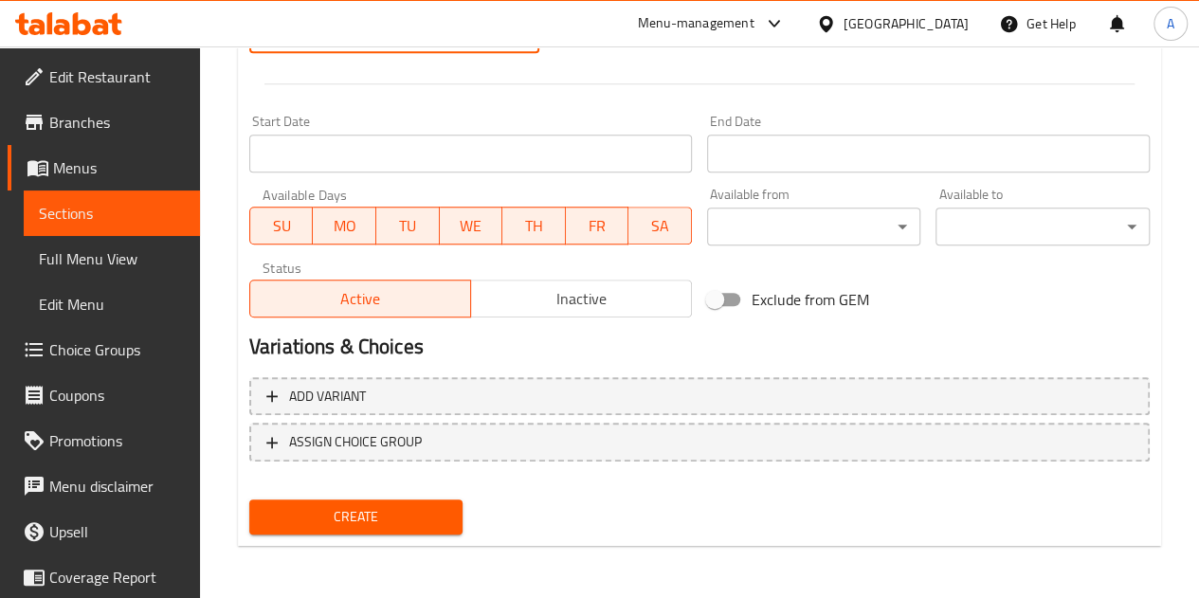
type input "100"
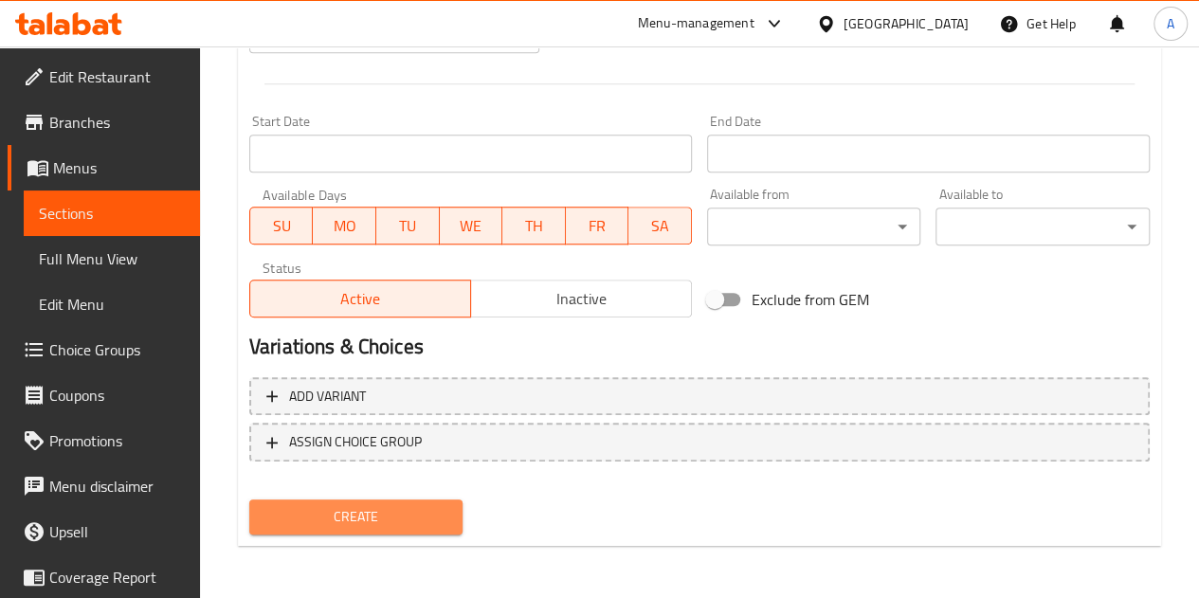
click at [362, 513] on span "Create" at bounding box center [356, 517] width 184 height 24
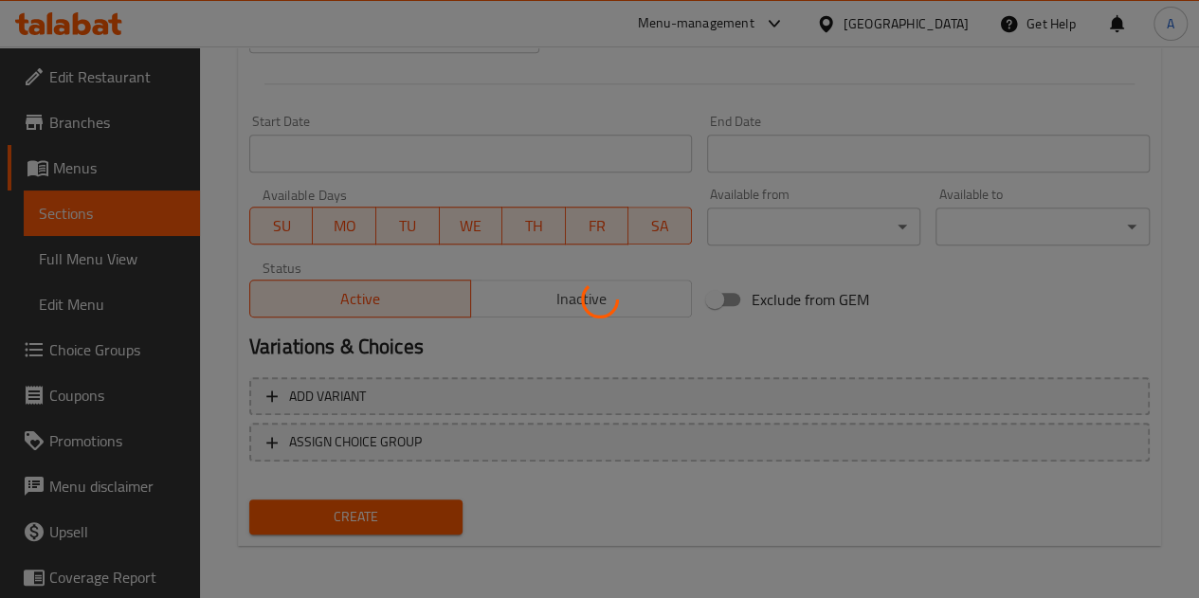
type input "0"
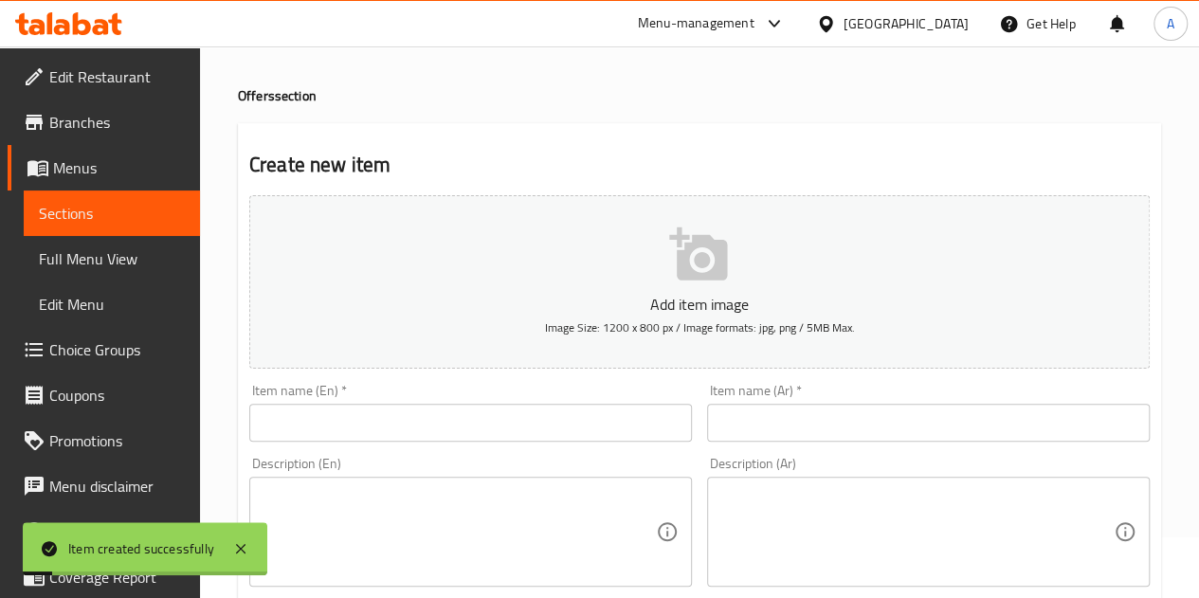
scroll to position [0, 0]
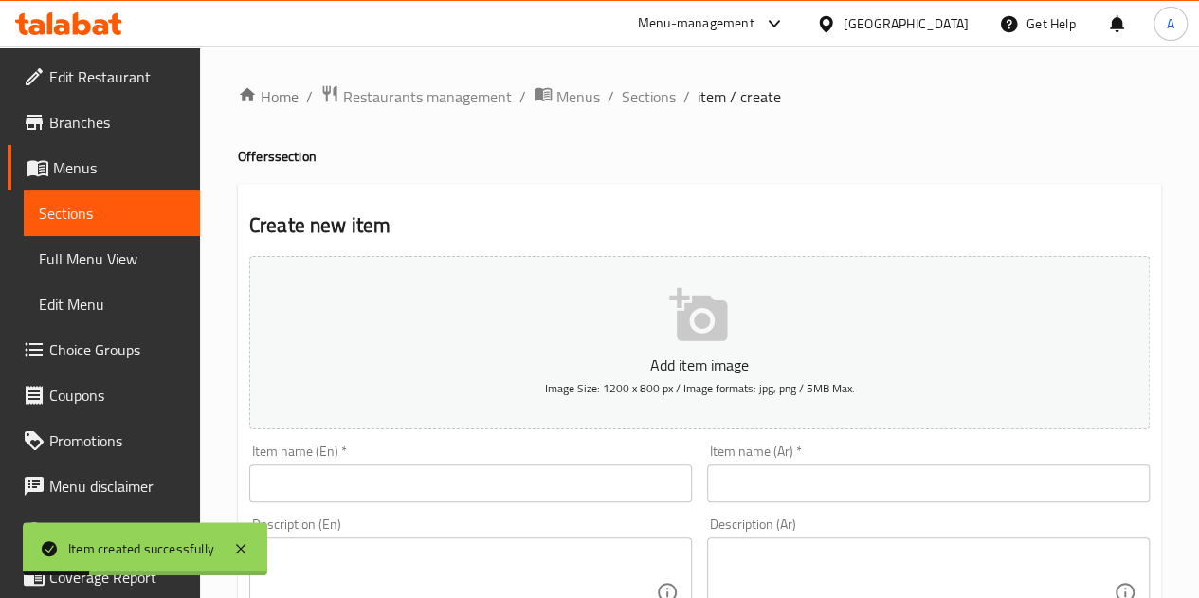
click at [702, 99] on span "item / create" at bounding box center [738, 96] width 83 height 23
click at [661, 95] on span "Sections" at bounding box center [649, 96] width 54 height 23
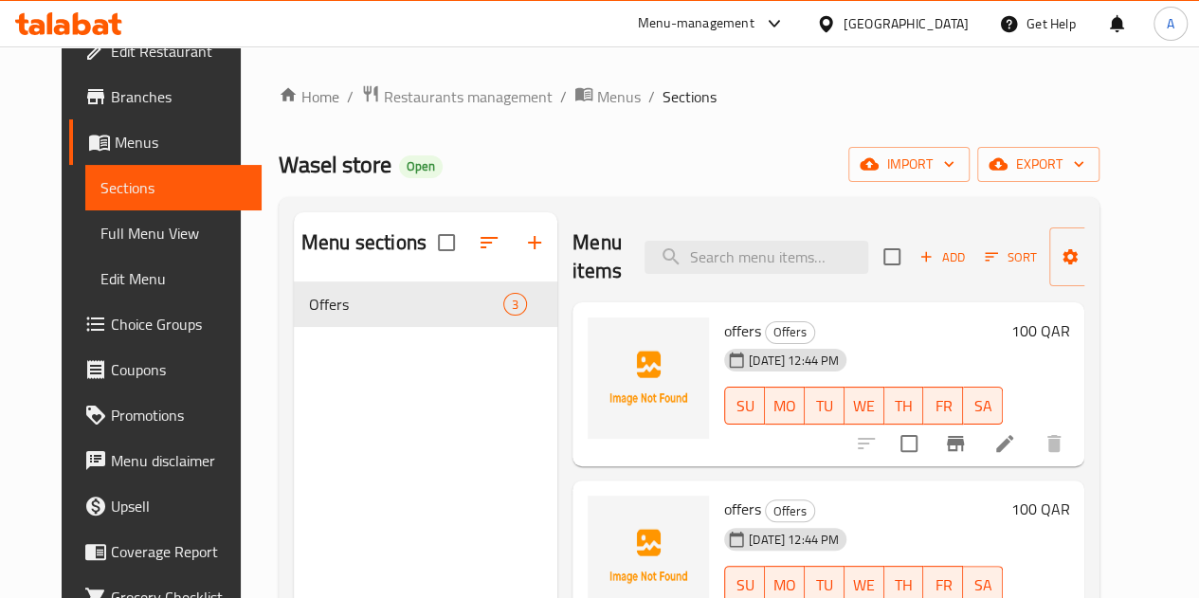
scroll to position [95, 0]
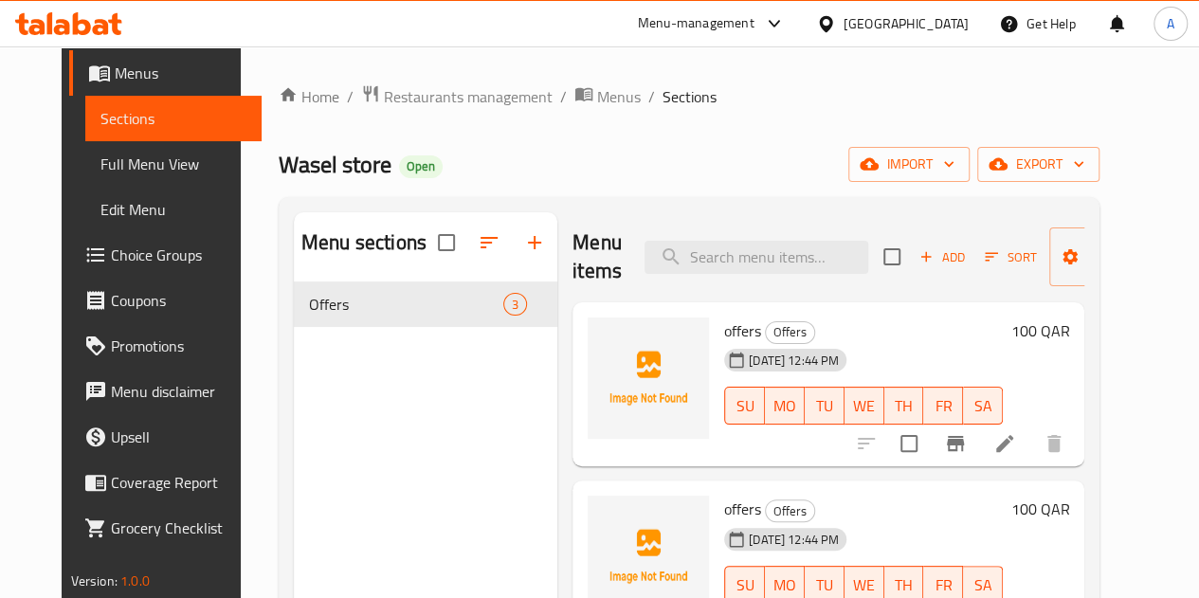
click at [111, 526] on span "Grocery Checklist" at bounding box center [178, 527] width 135 height 23
